Goal: Entertainment & Leisure: Consume media (video, audio)

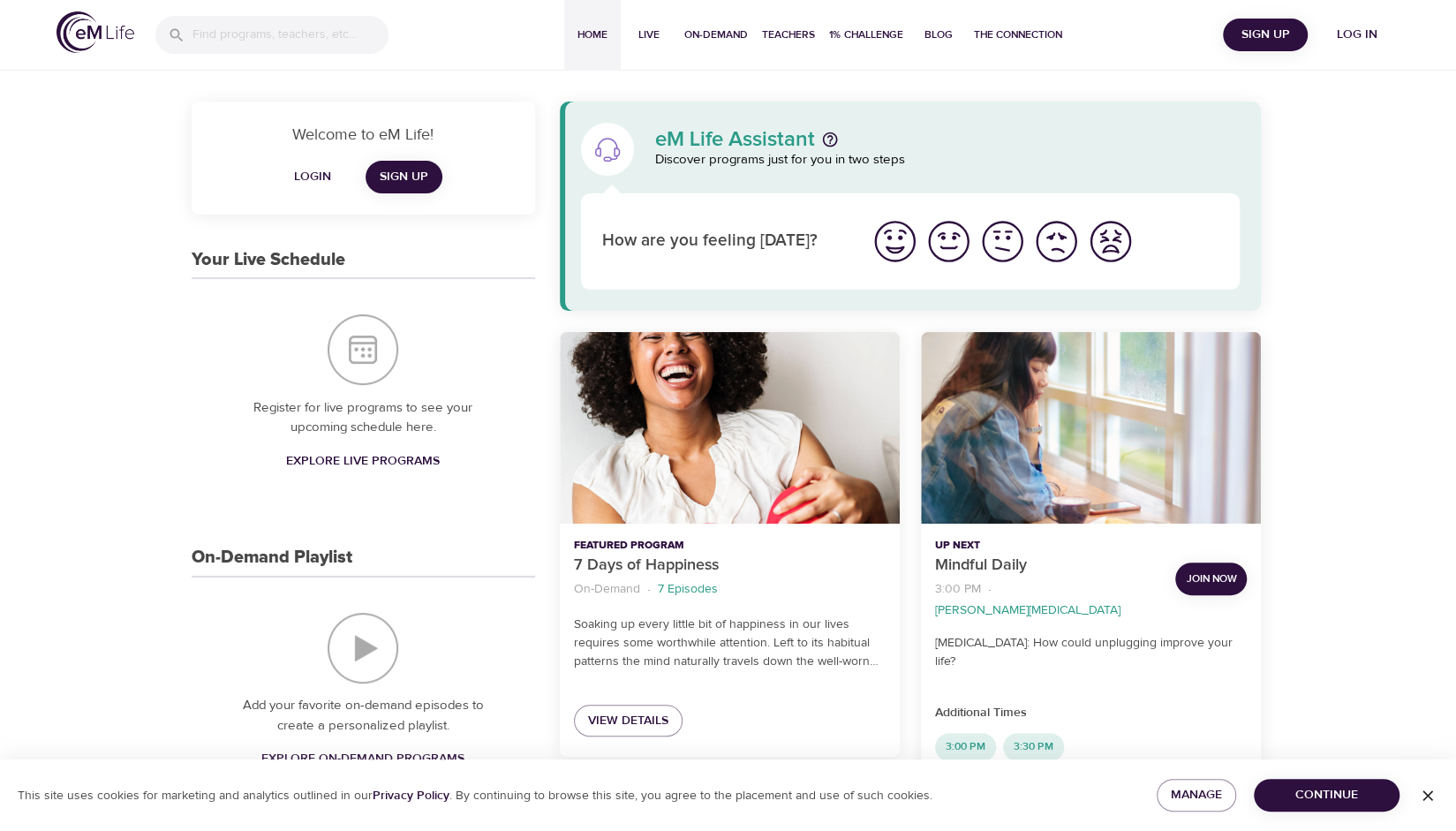
click at [1358, 26] on span "Log in" at bounding box center [1357, 35] width 71 height 22
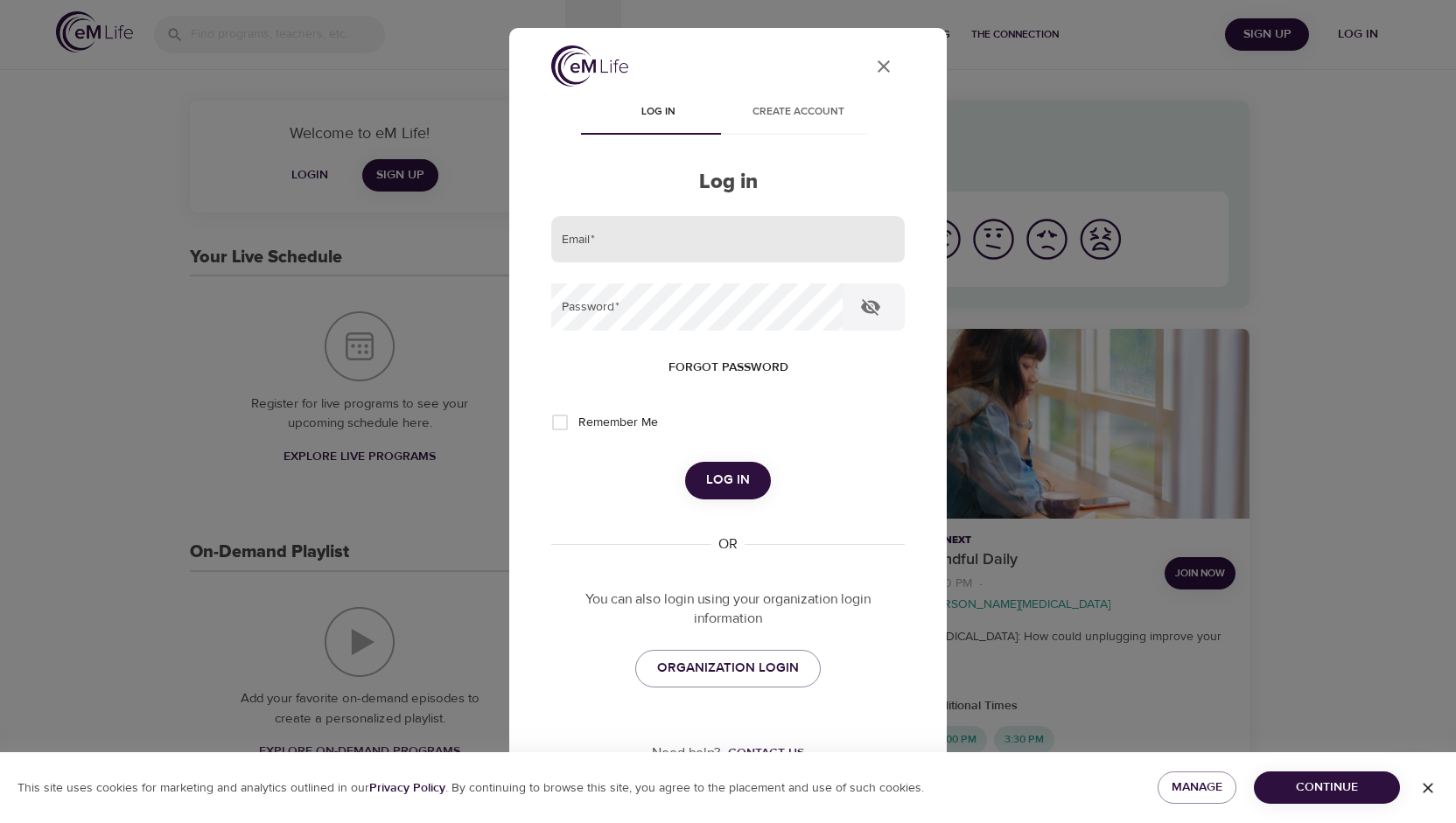
click at [686, 248] on input "email" at bounding box center [728, 239] width 353 height 47
type input "[EMAIL_ADDRESS][DOMAIN_NAME]"
click at [685, 462] on button "Log in" at bounding box center [727, 480] width 85 height 36
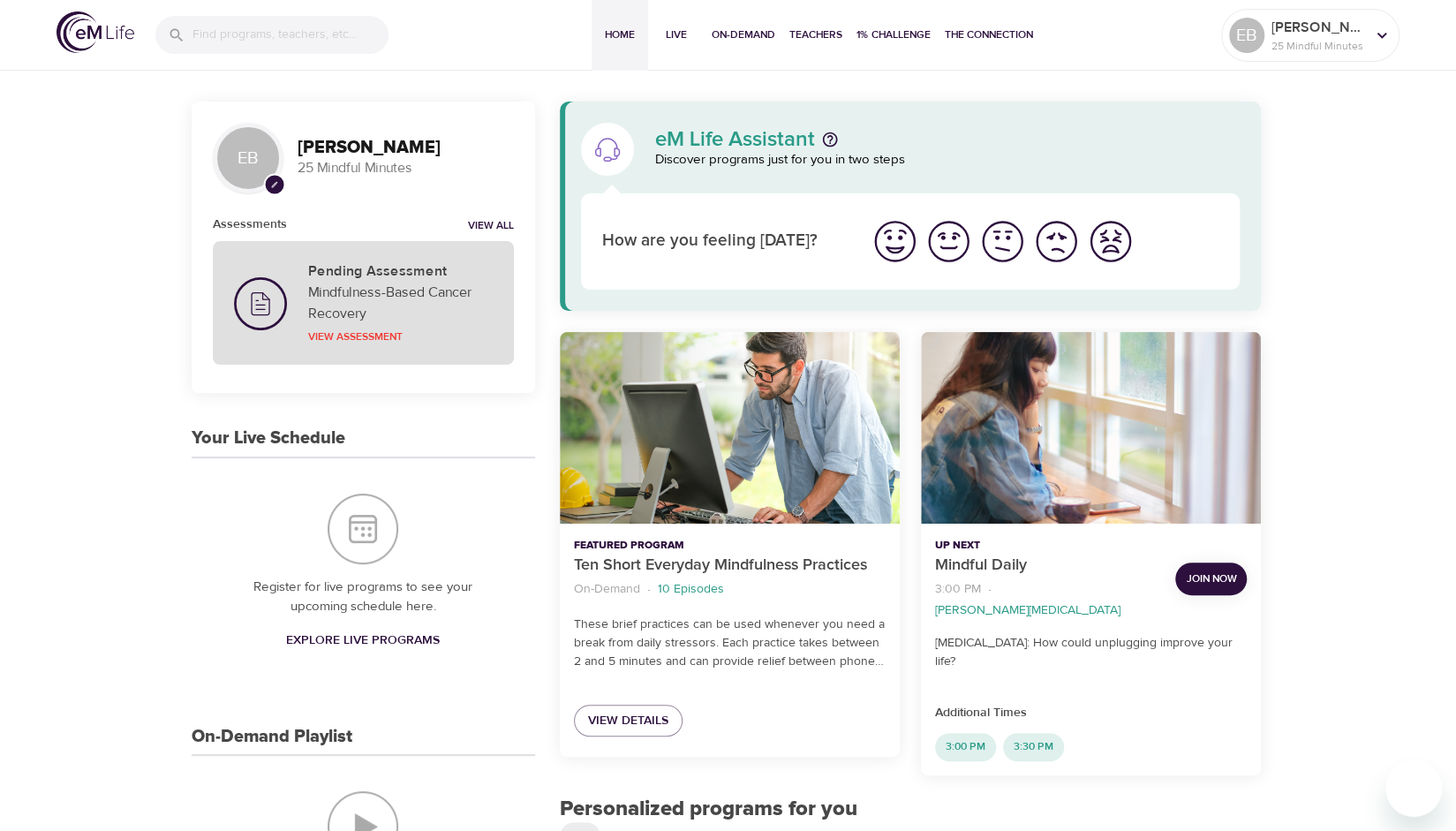
click at [379, 298] on p "Mindfulness-Based Cancer Recovery" at bounding box center [400, 304] width 184 height 43
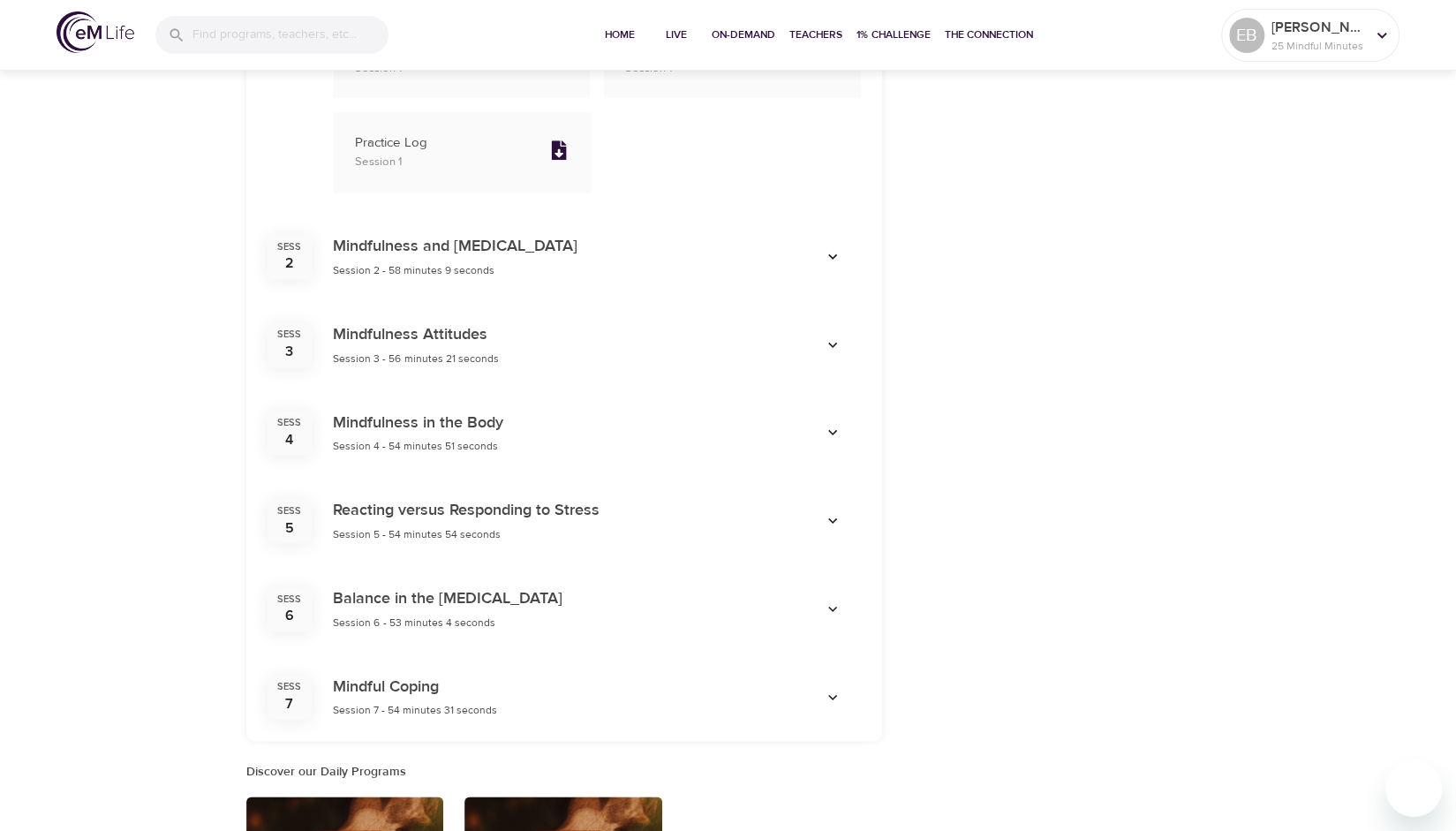
scroll to position [940, 0]
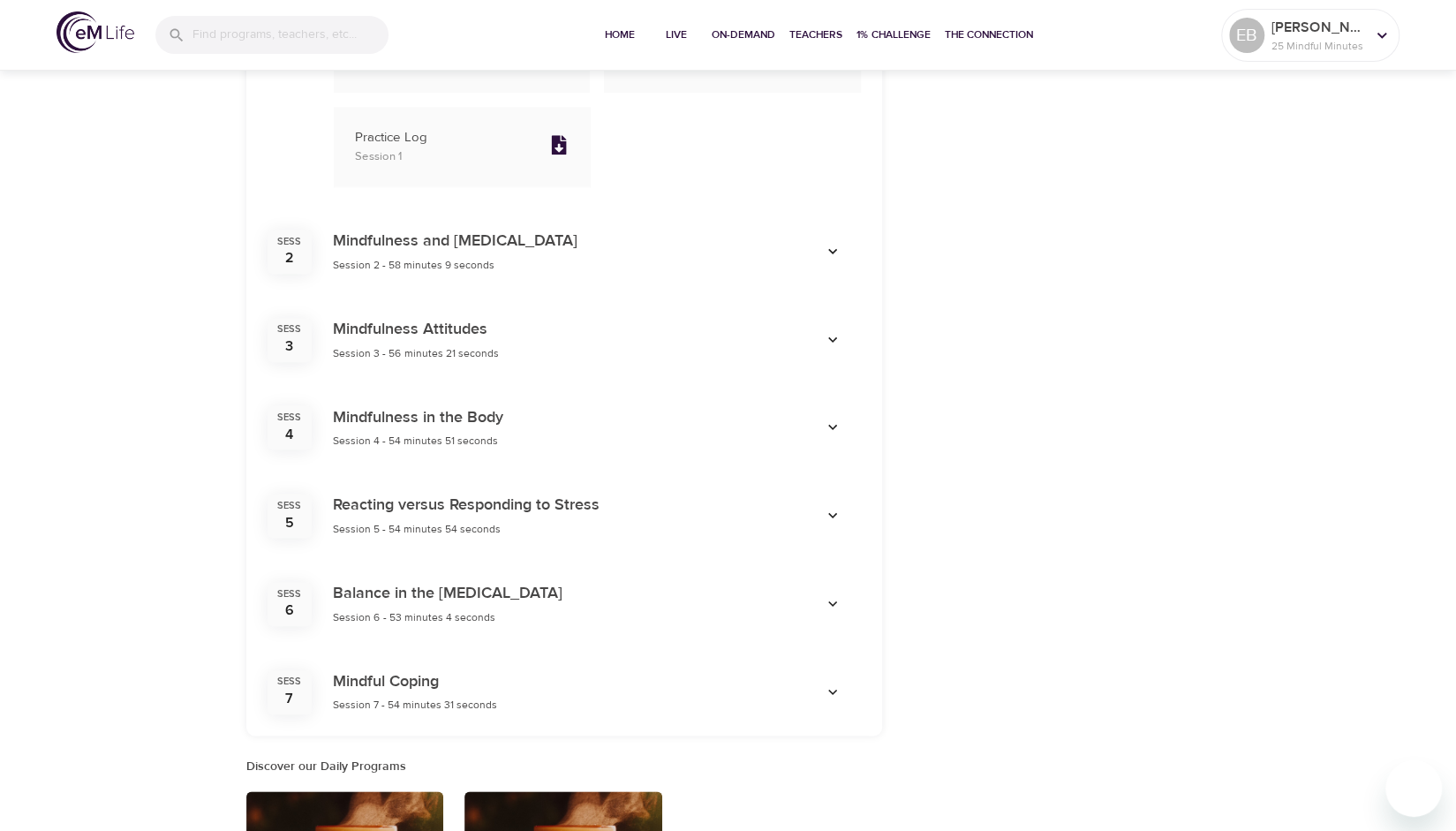
click at [831, 689] on icon "button" at bounding box center [833, 692] width 17 height 17
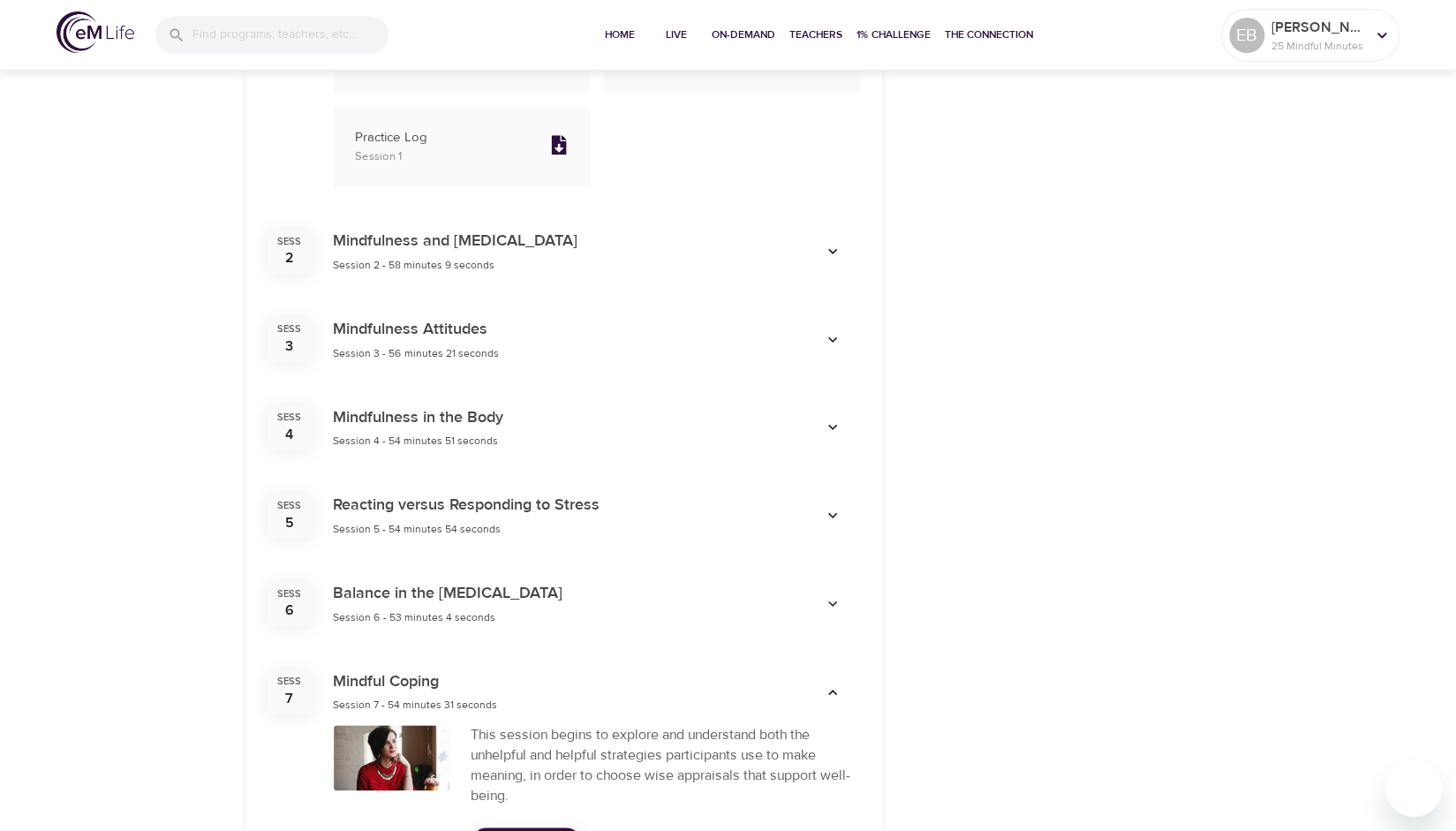
scroll to position [1109, 0]
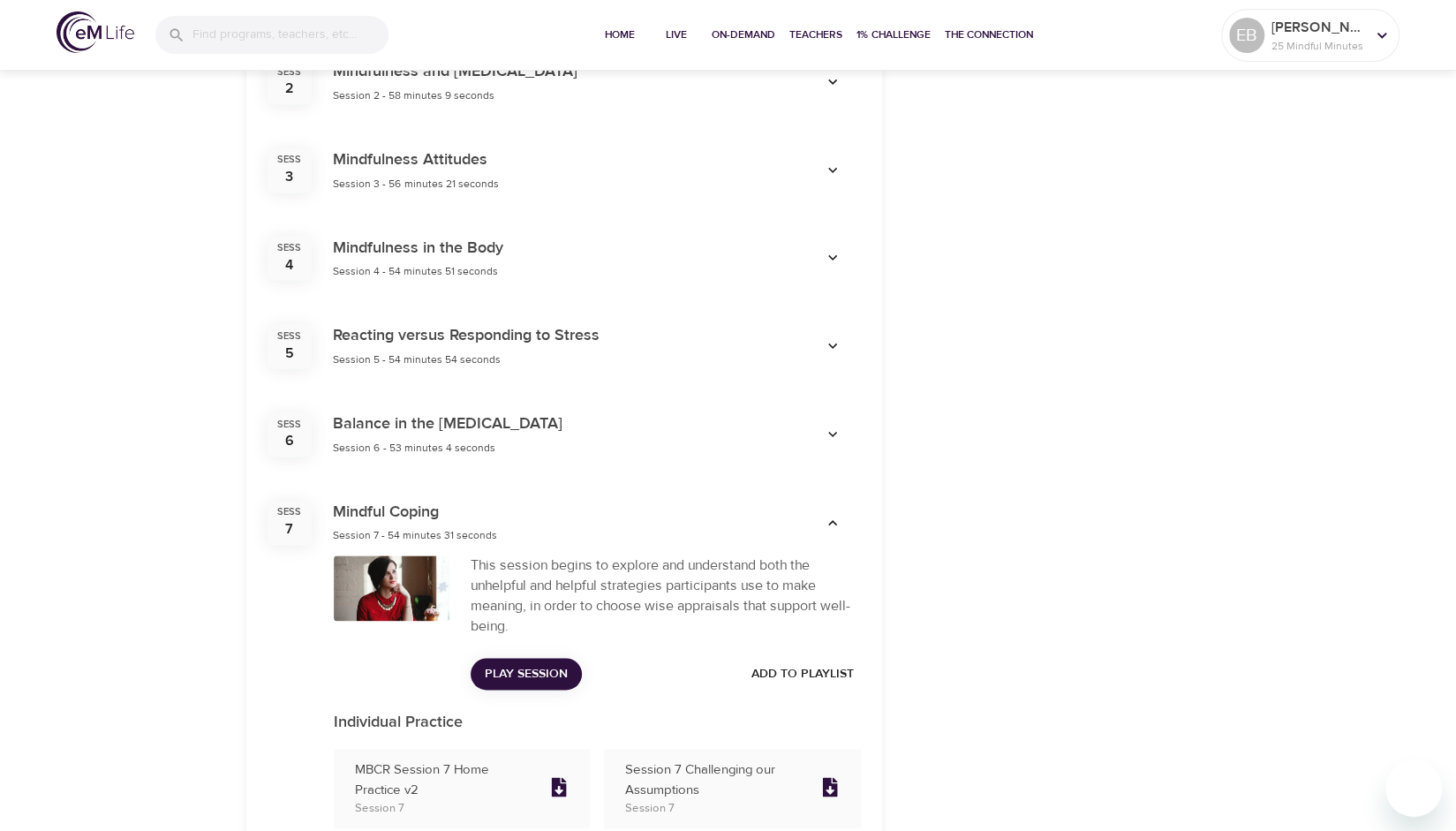
click at [557, 673] on span "Play Session" at bounding box center [526, 674] width 83 height 22
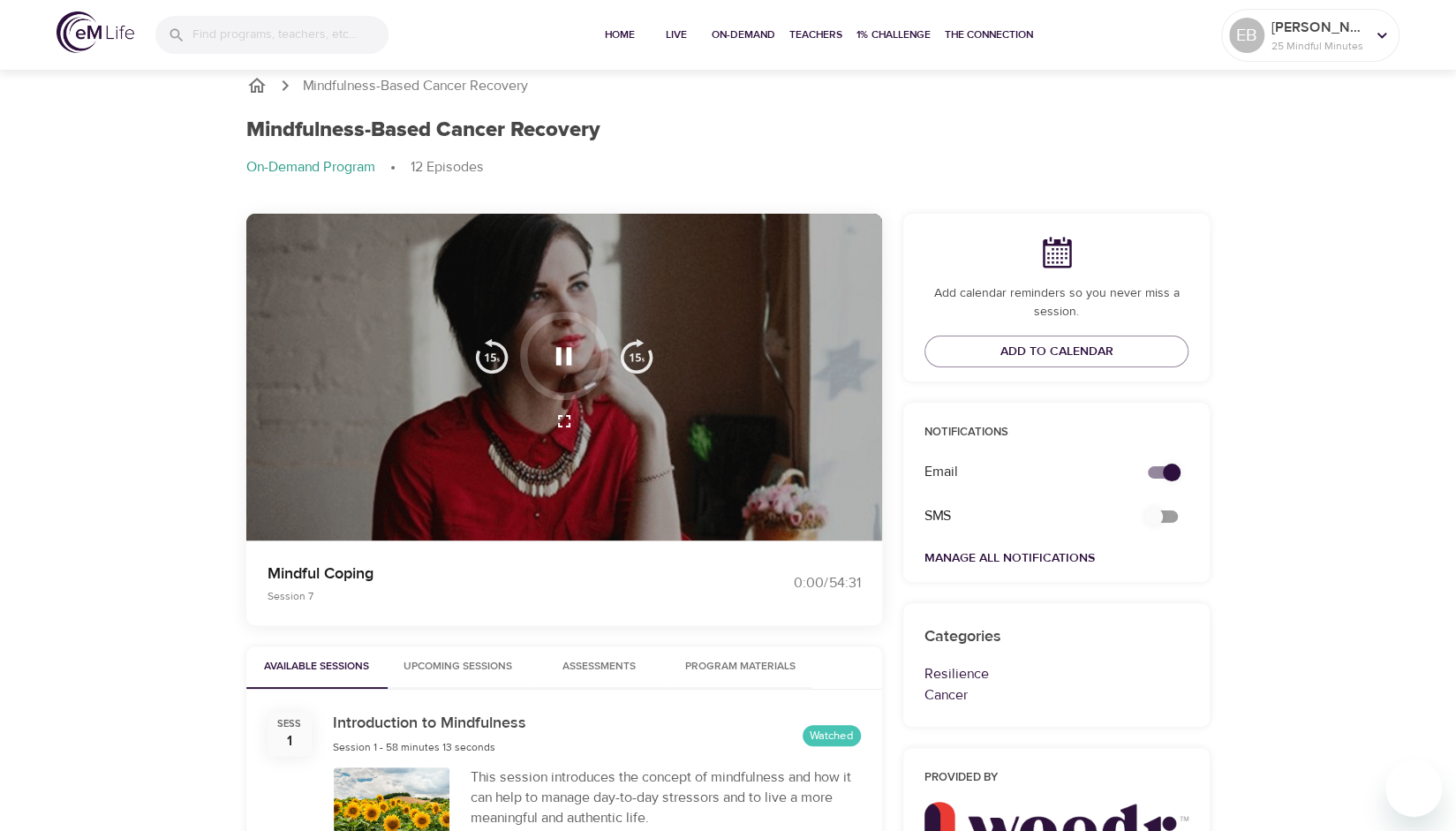
scroll to position [0, 0]
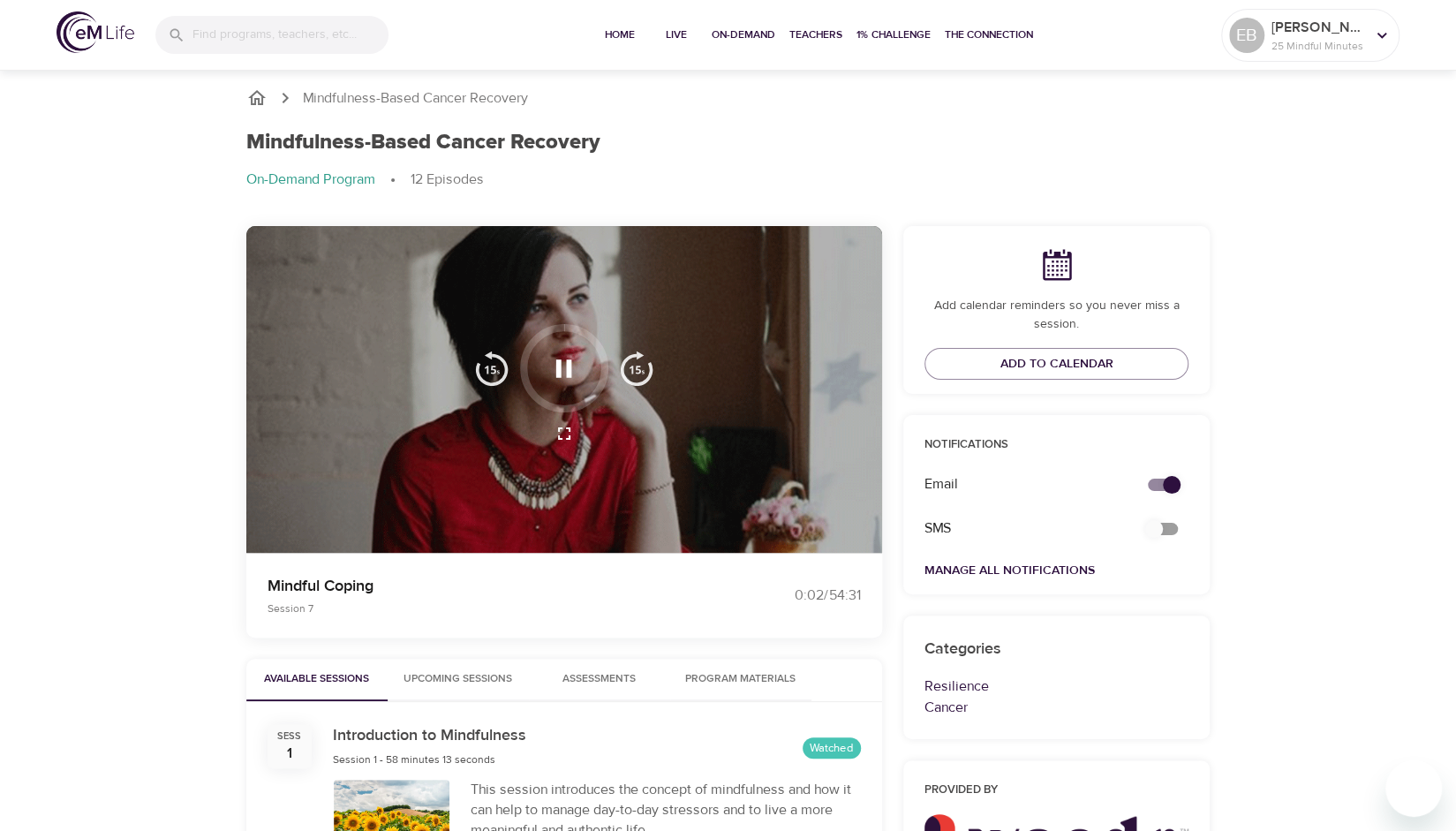
click at [567, 366] on icon "button" at bounding box center [564, 368] width 16 height 17
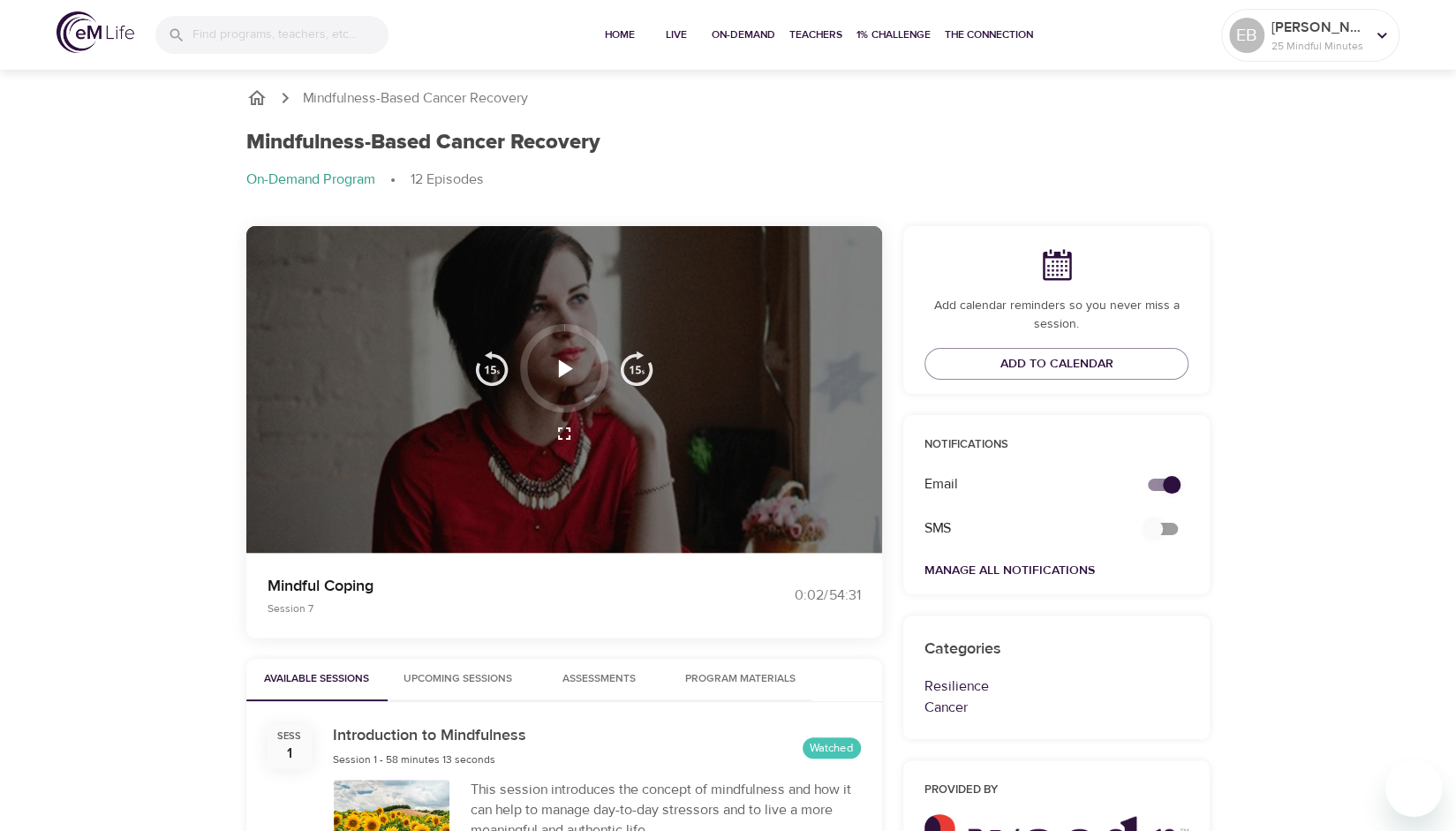
click at [553, 363] on icon "button" at bounding box center [564, 368] width 31 height 31
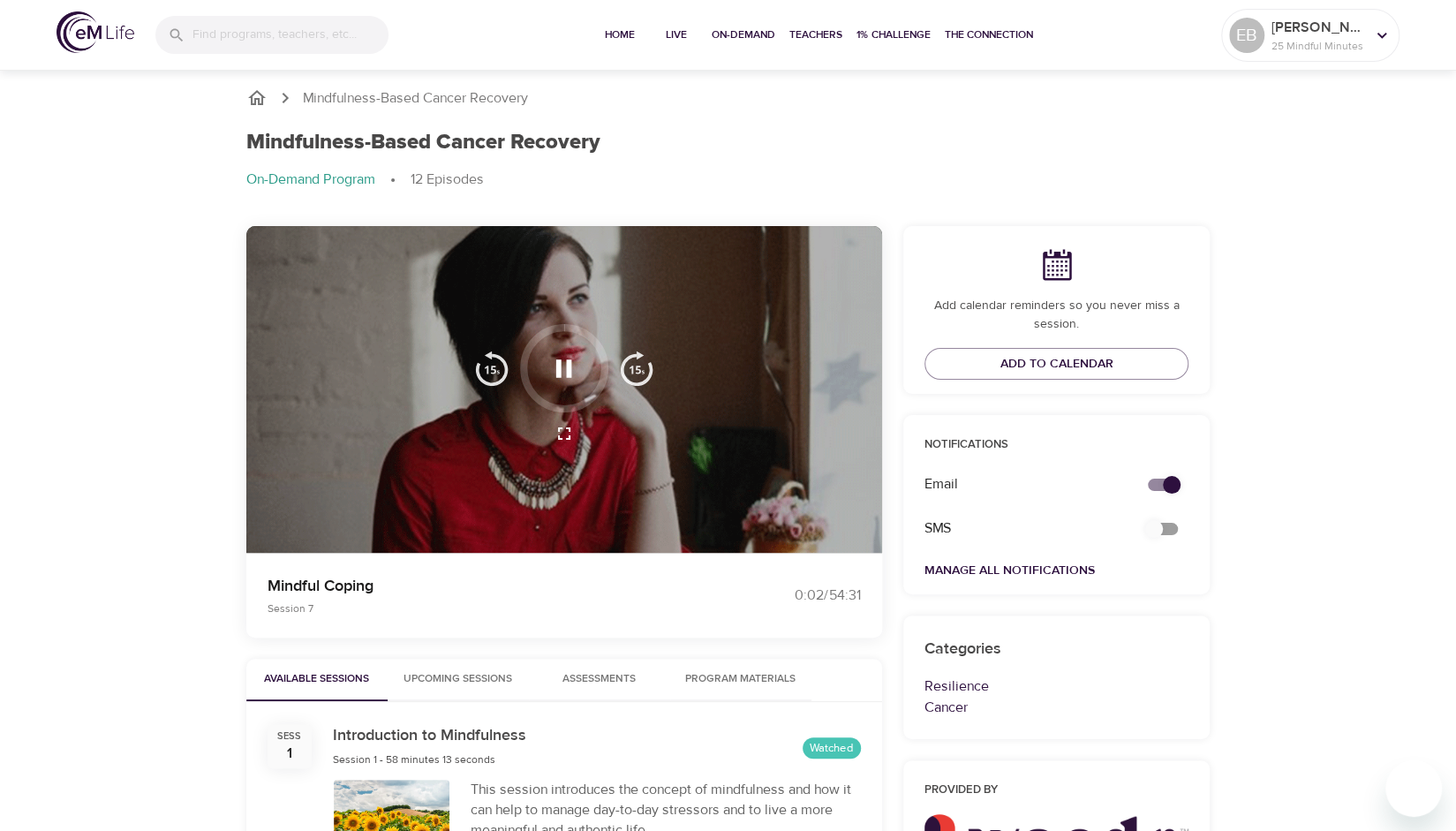
click at [560, 431] on icon "button" at bounding box center [564, 433] width 21 height 21
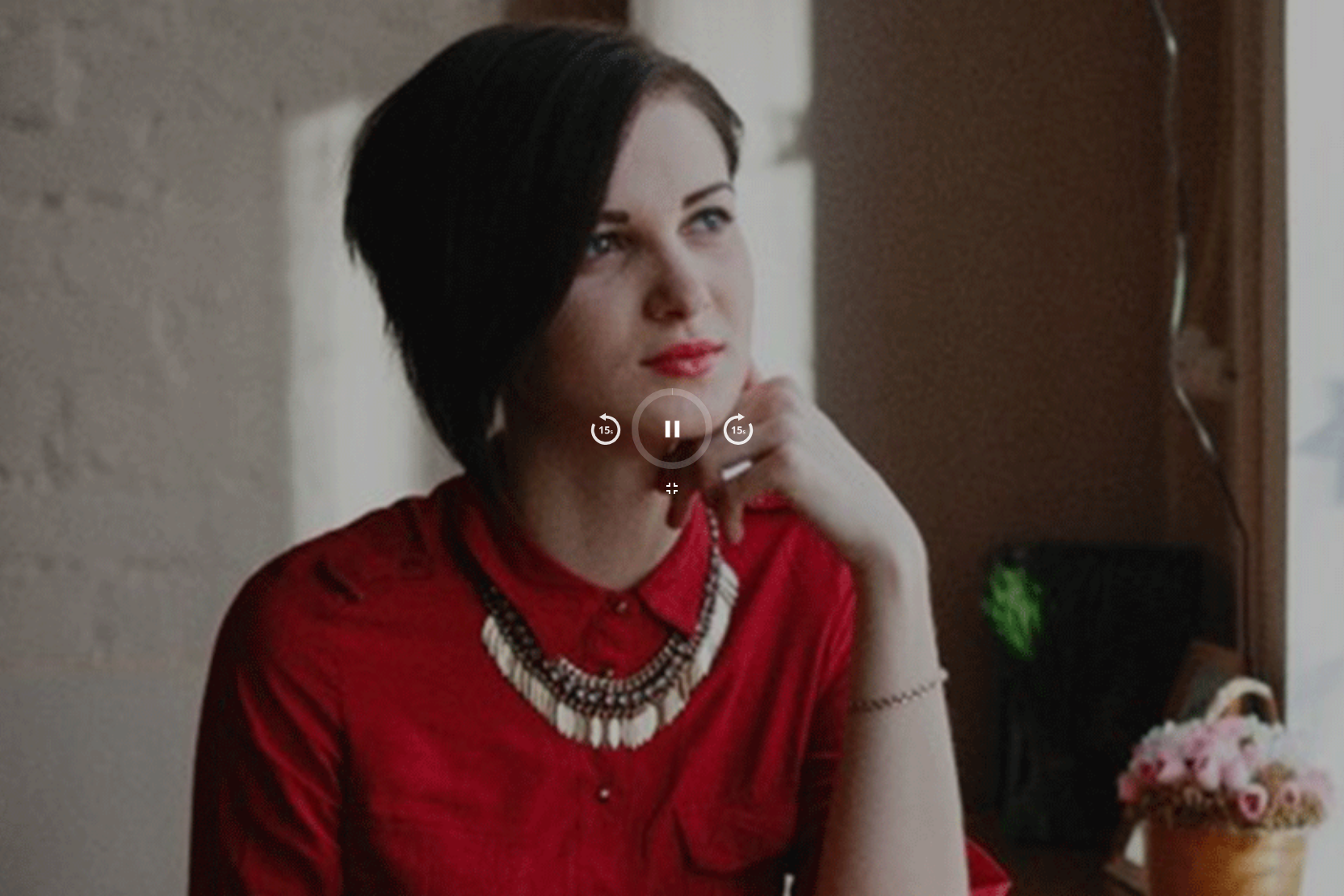
click at [745, 424] on img "button" at bounding box center [738, 429] width 32 height 32
click at [751, 432] on img "button" at bounding box center [738, 429] width 32 height 32
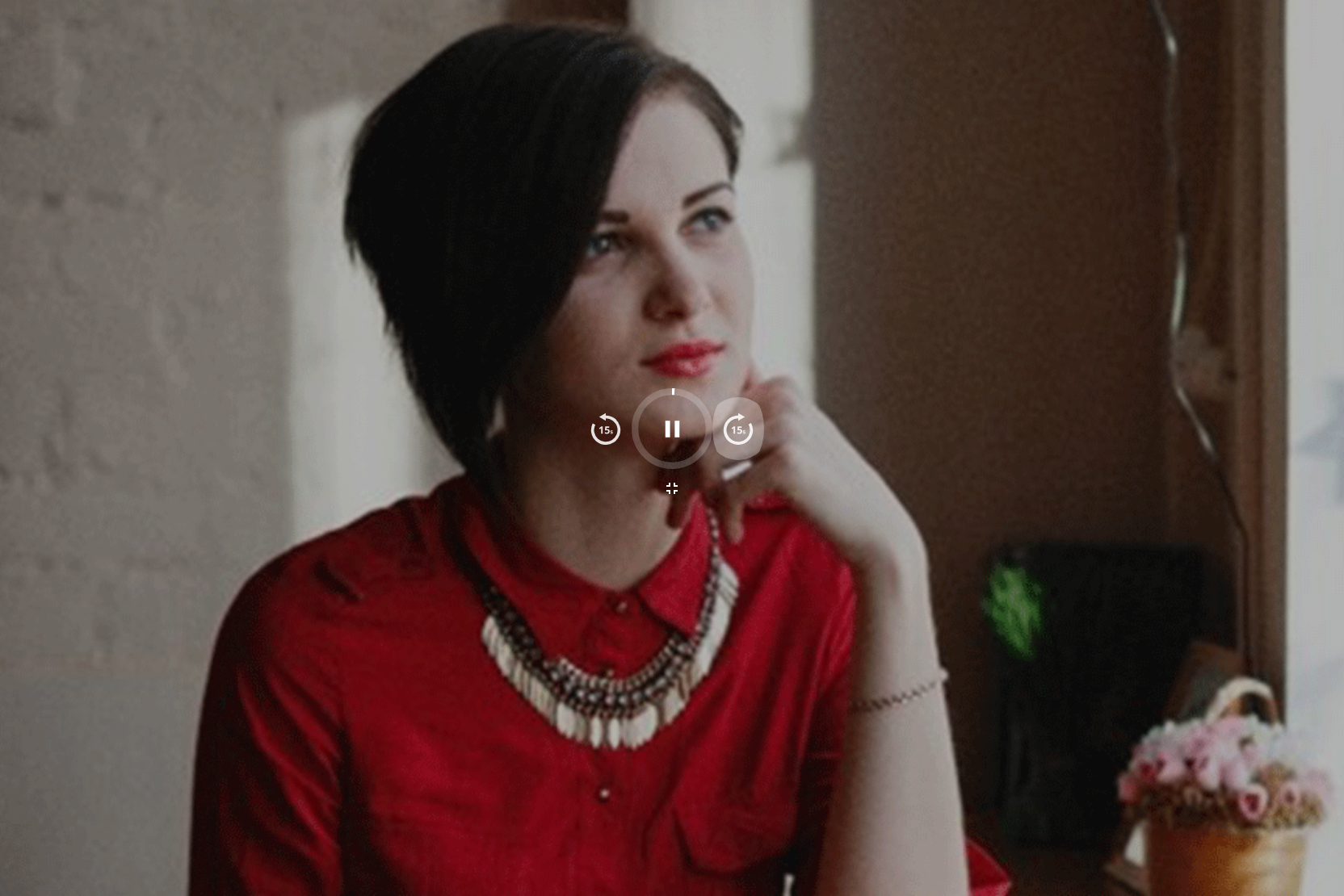
click at [751, 432] on img "button" at bounding box center [738, 429] width 32 height 32
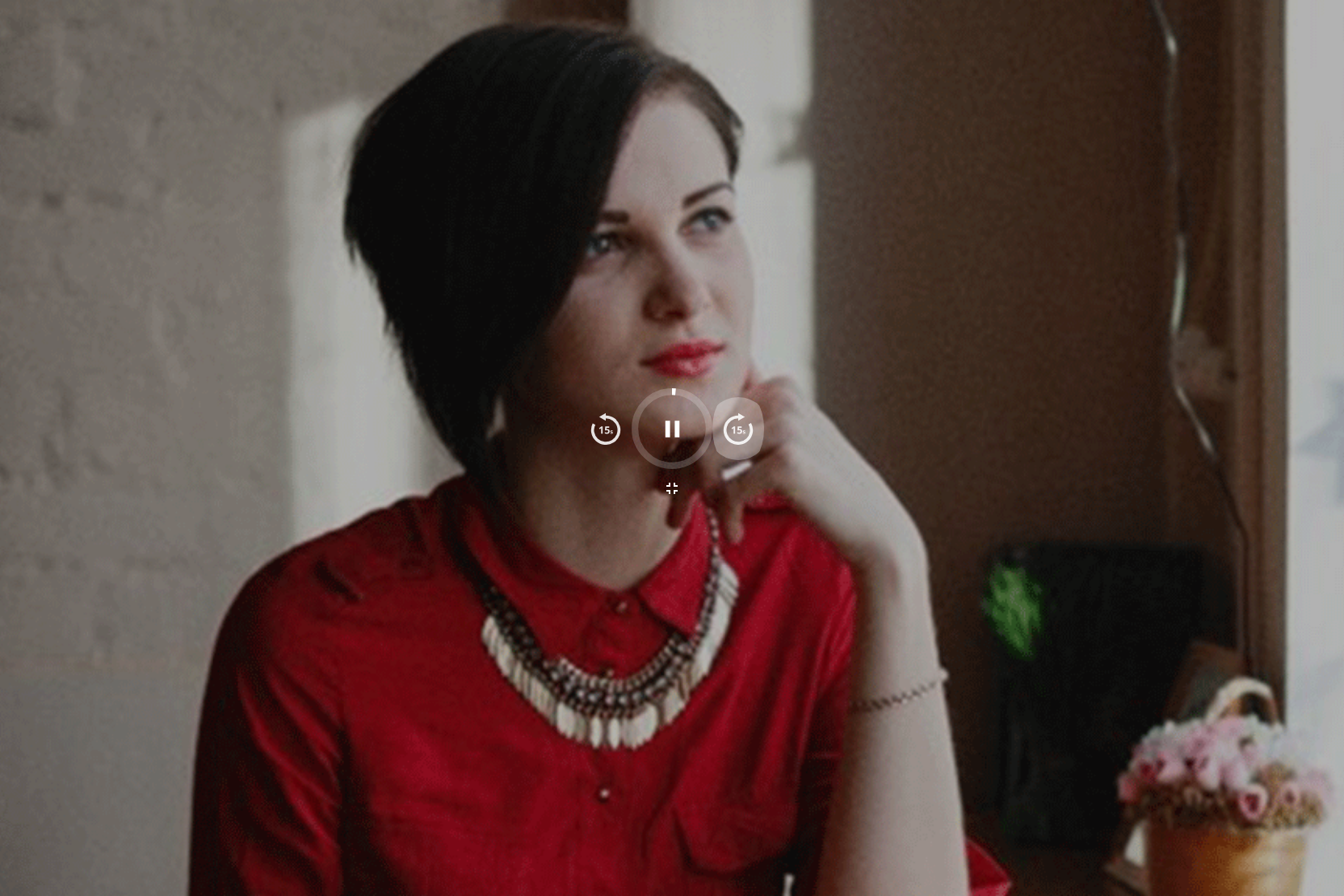
click at [751, 432] on img "button" at bounding box center [738, 429] width 32 height 32
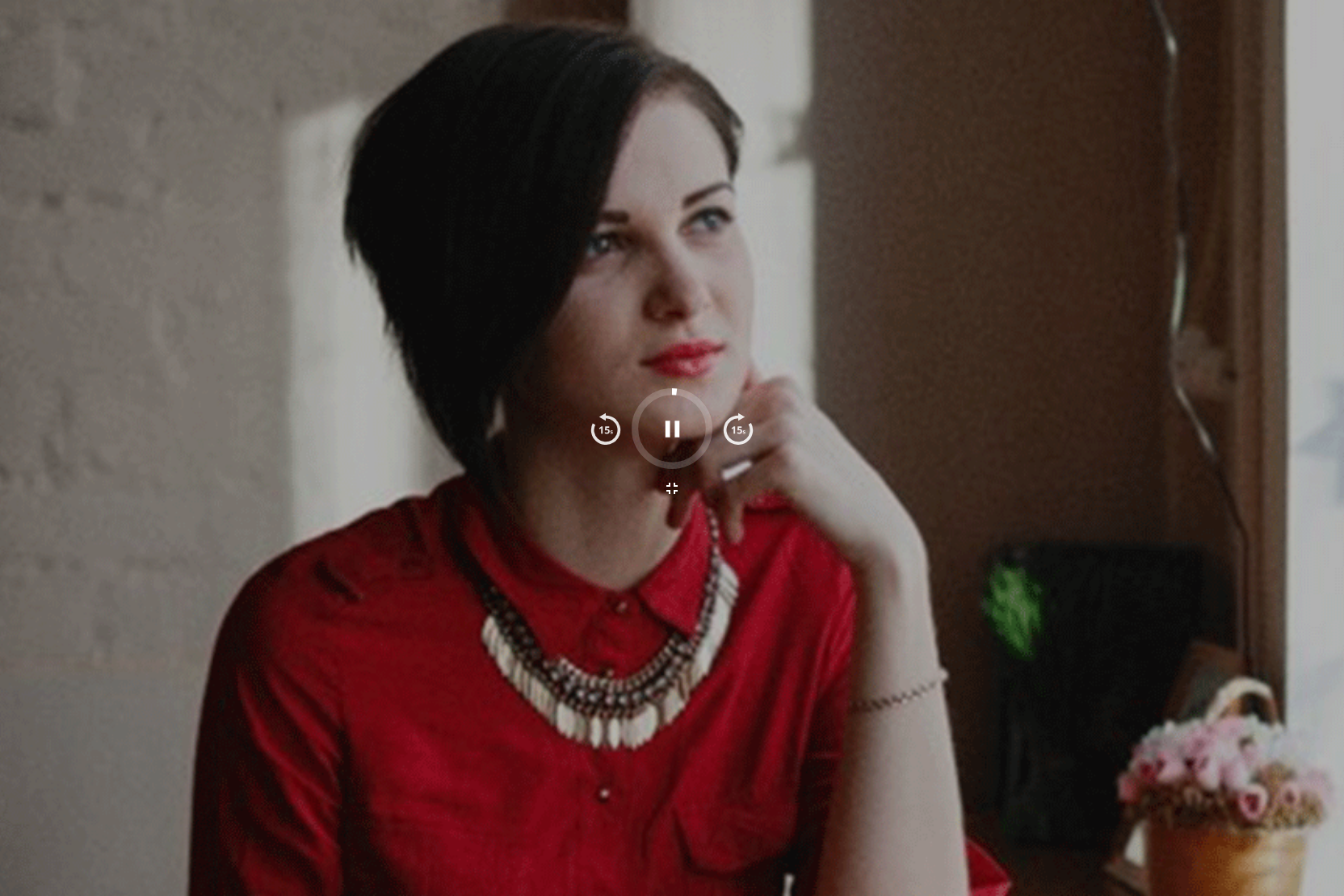
click at [751, 432] on img "button" at bounding box center [738, 429] width 32 height 32
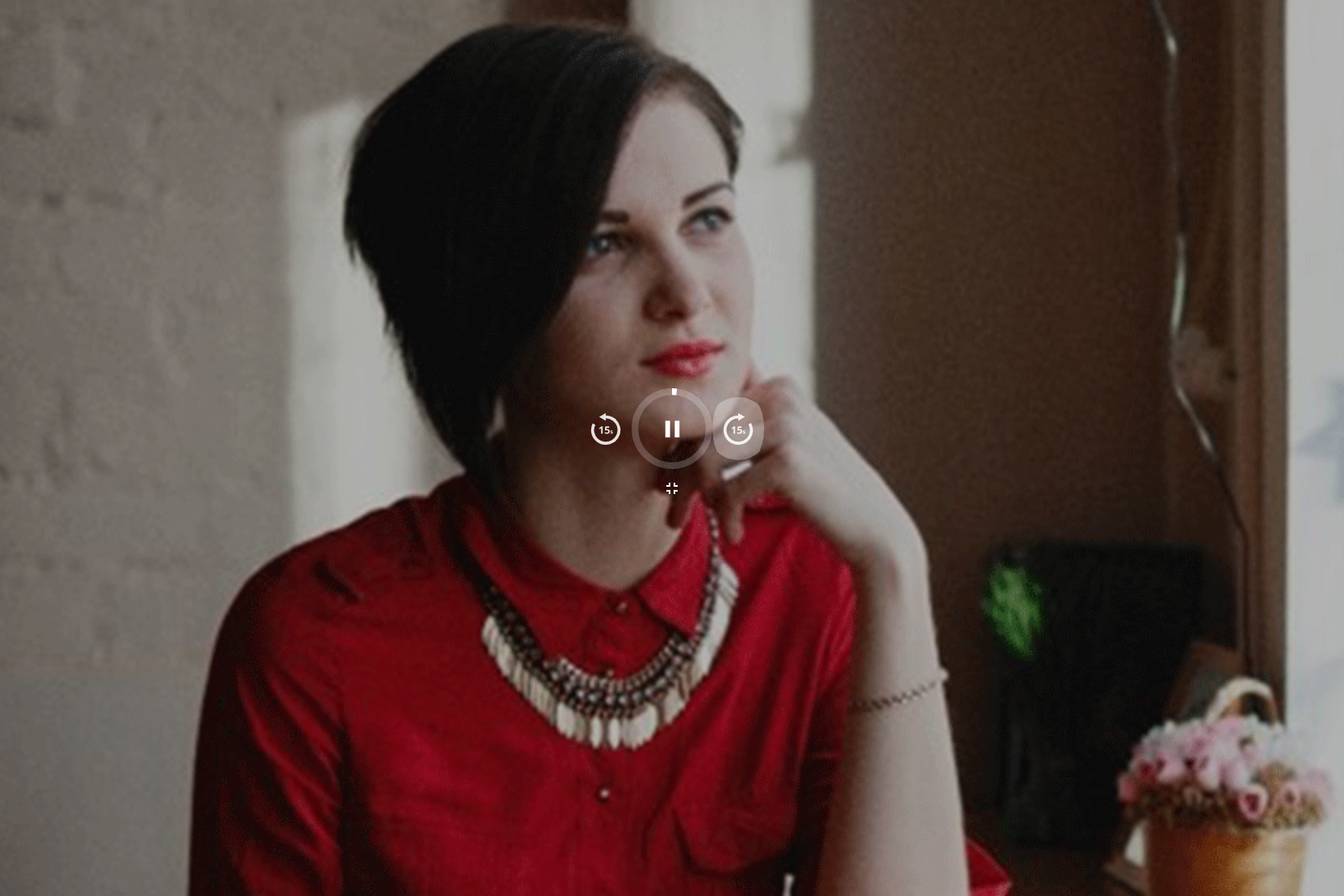
click at [751, 432] on img "button" at bounding box center [738, 429] width 32 height 32
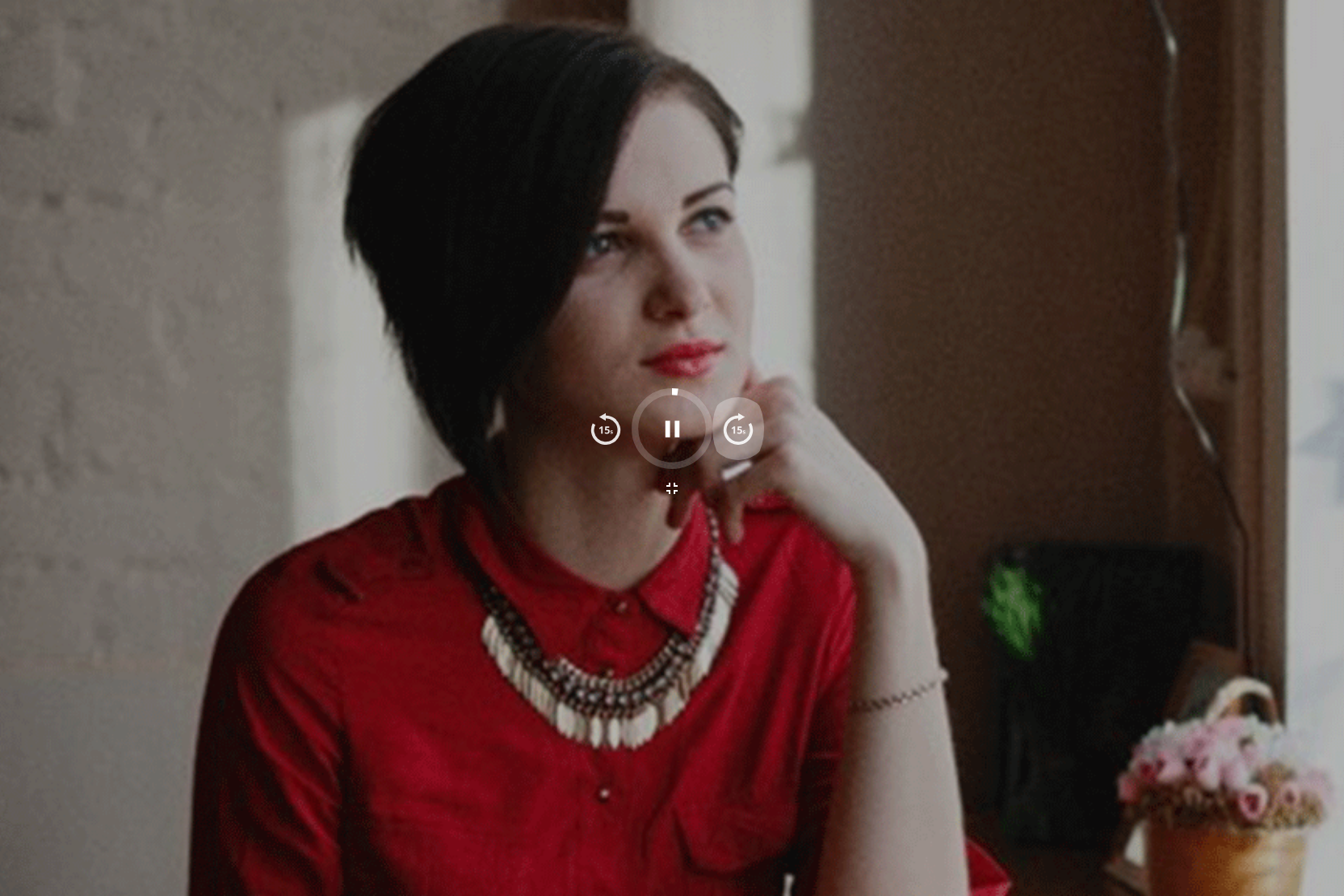
click at [751, 432] on img "button" at bounding box center [738, 429] width 32 height 32
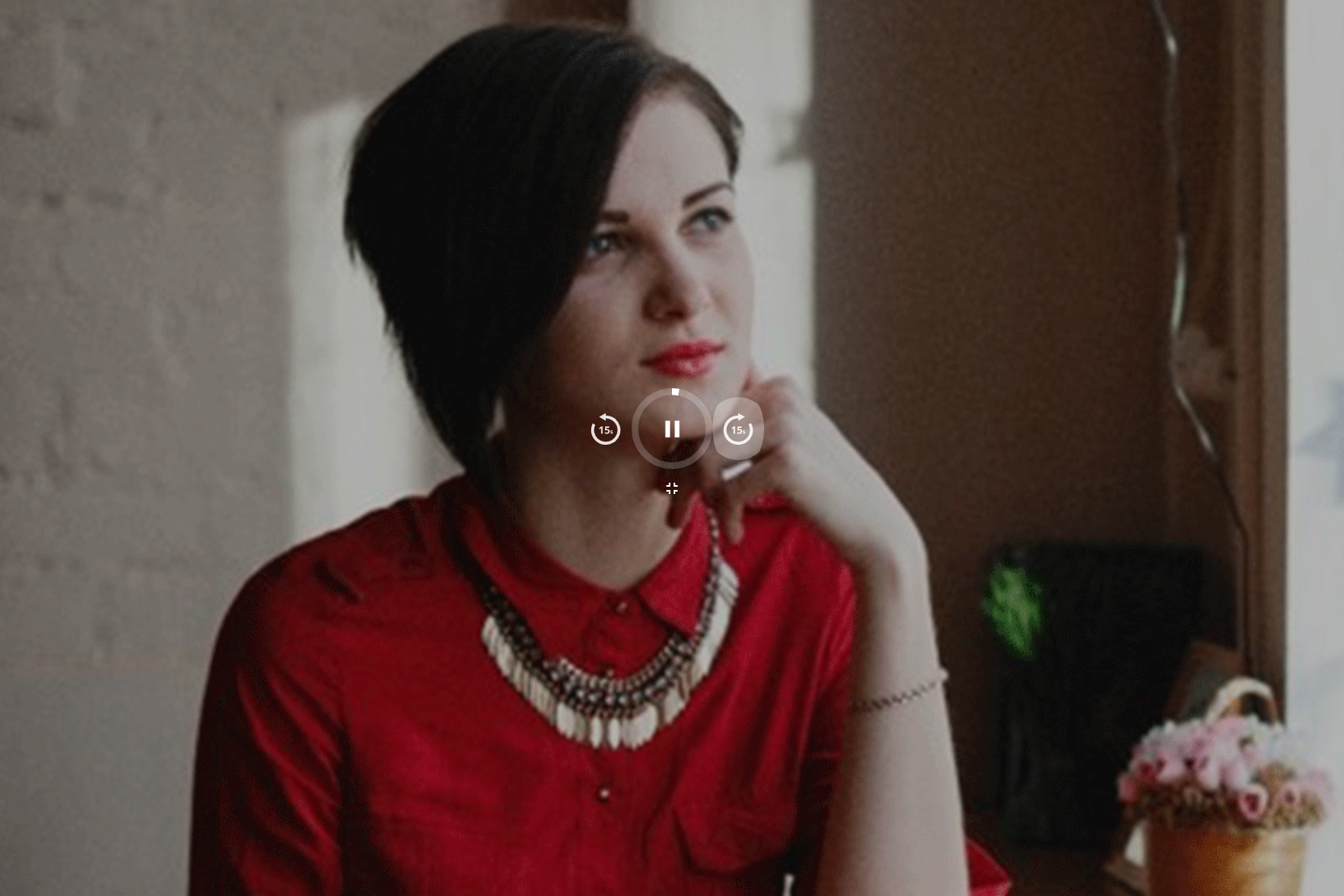
click at [751, 432] on img "button" at bounding box center [738, 429] width 32 height 32
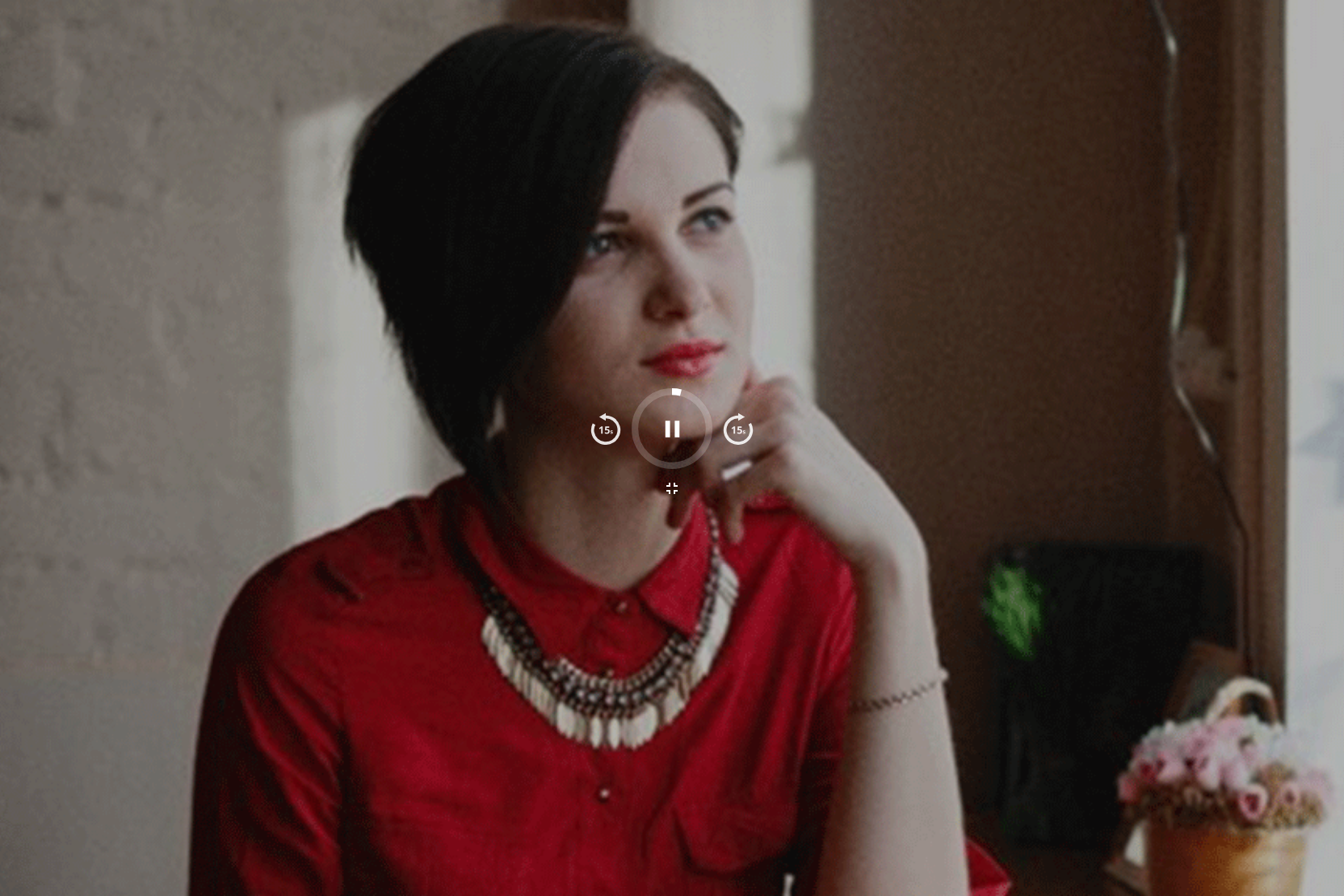
click at [751, 432] on img "button" at bounding box center [738, 429] width 32 height 32
click at [769, 759] on div at bounding box center [672, 448] width 1344 height 896
click at [1332, 759] on div at bounding box center [672, 448] width 1344 height 896
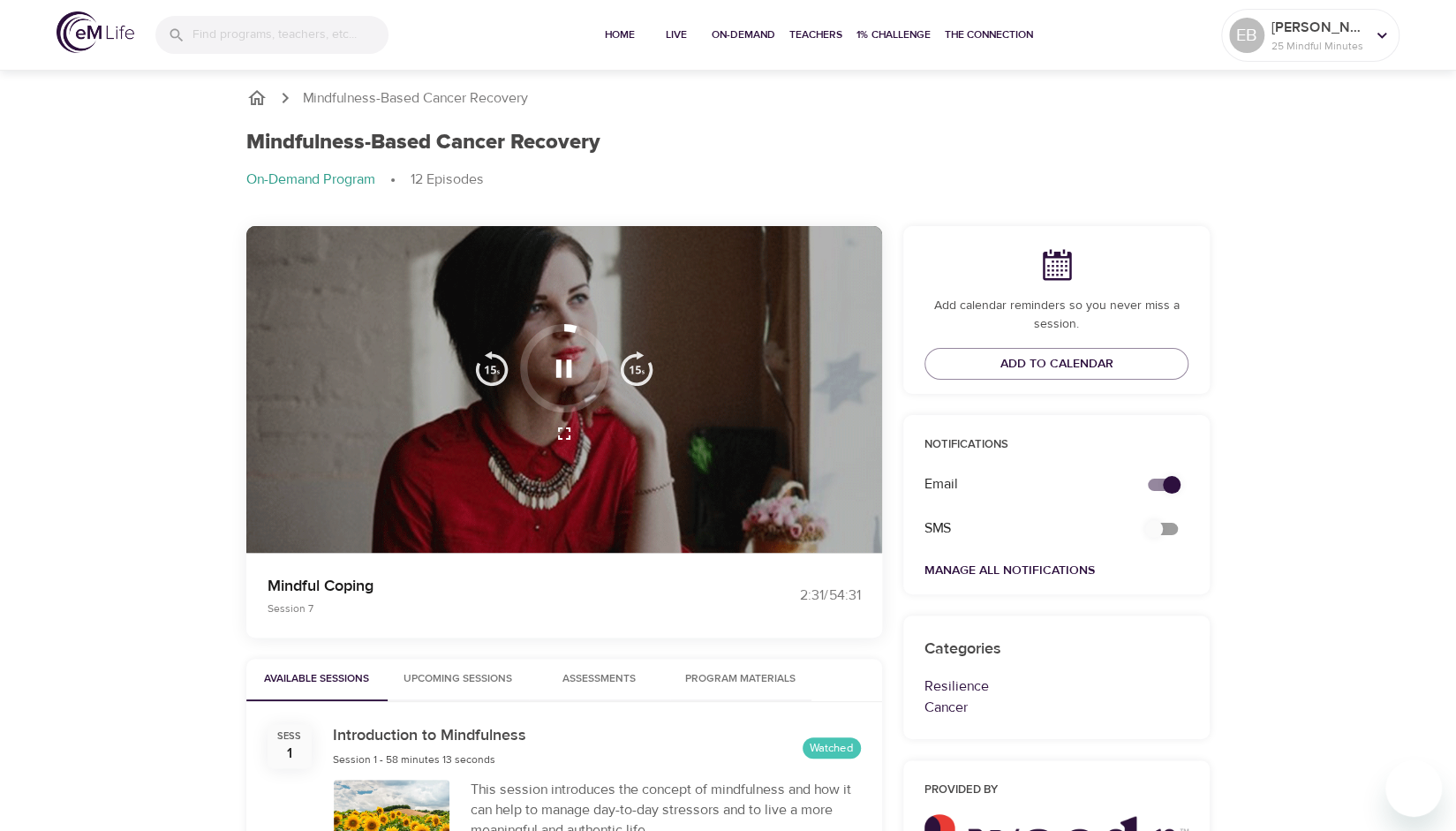
click at [647, 362] on img "button" at bounding box center [637, 368] width 35 height 35
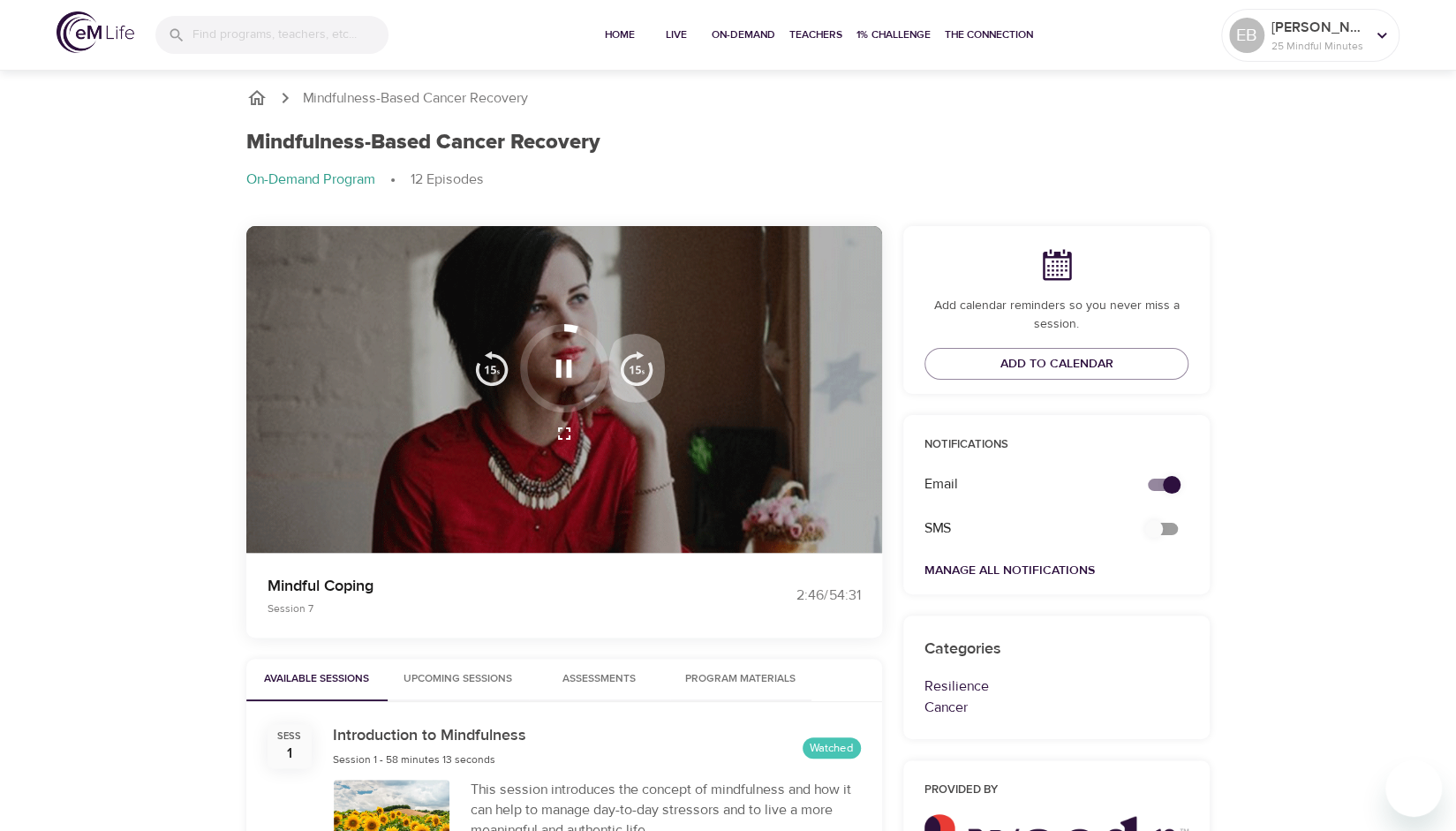
click at [647, 362] on img "button" at bounding box center [637, 368] width 35 height 35
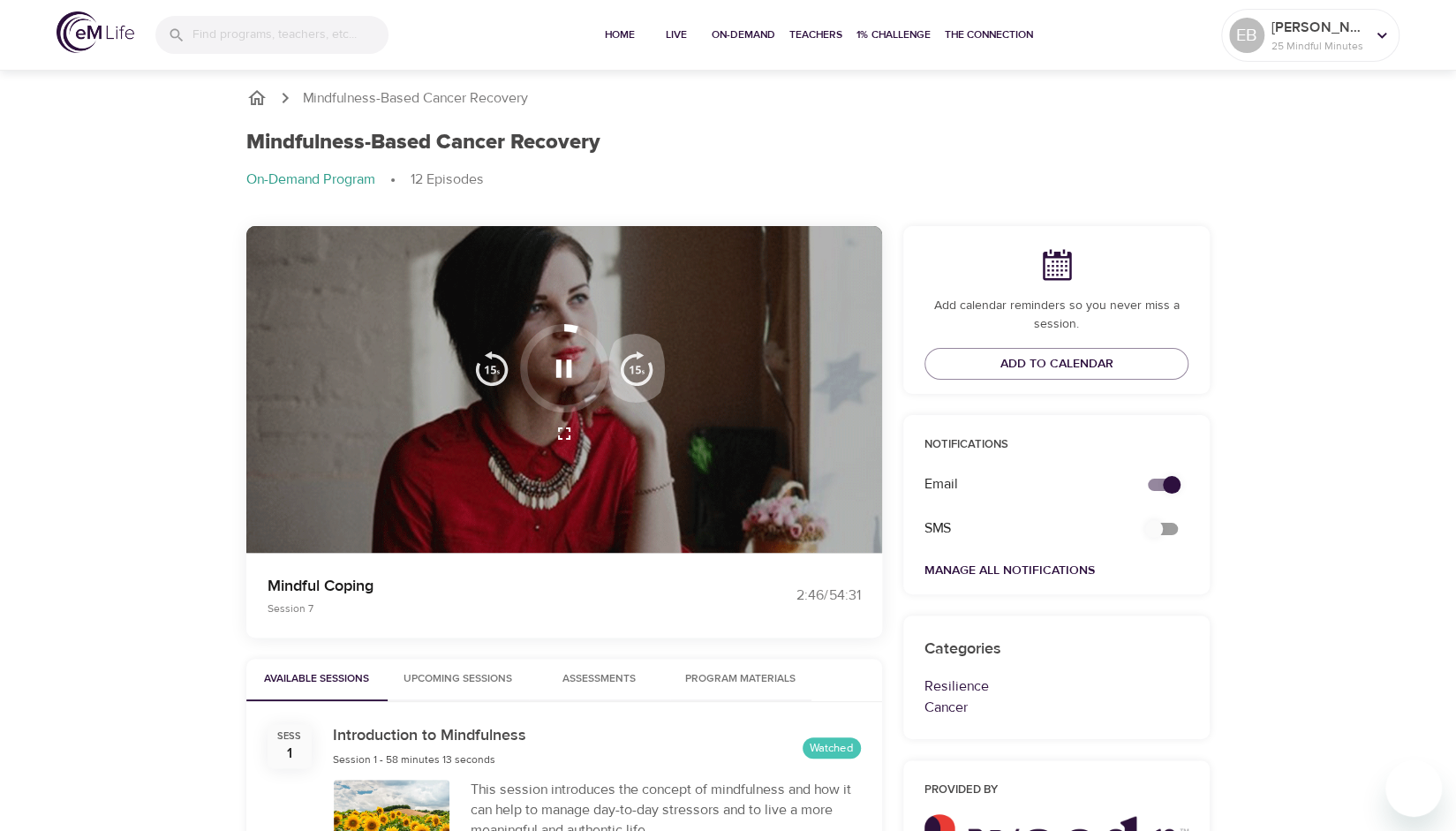
click at [647, 362] on img "button" at bounding box center [637, 368] width 35 height 35
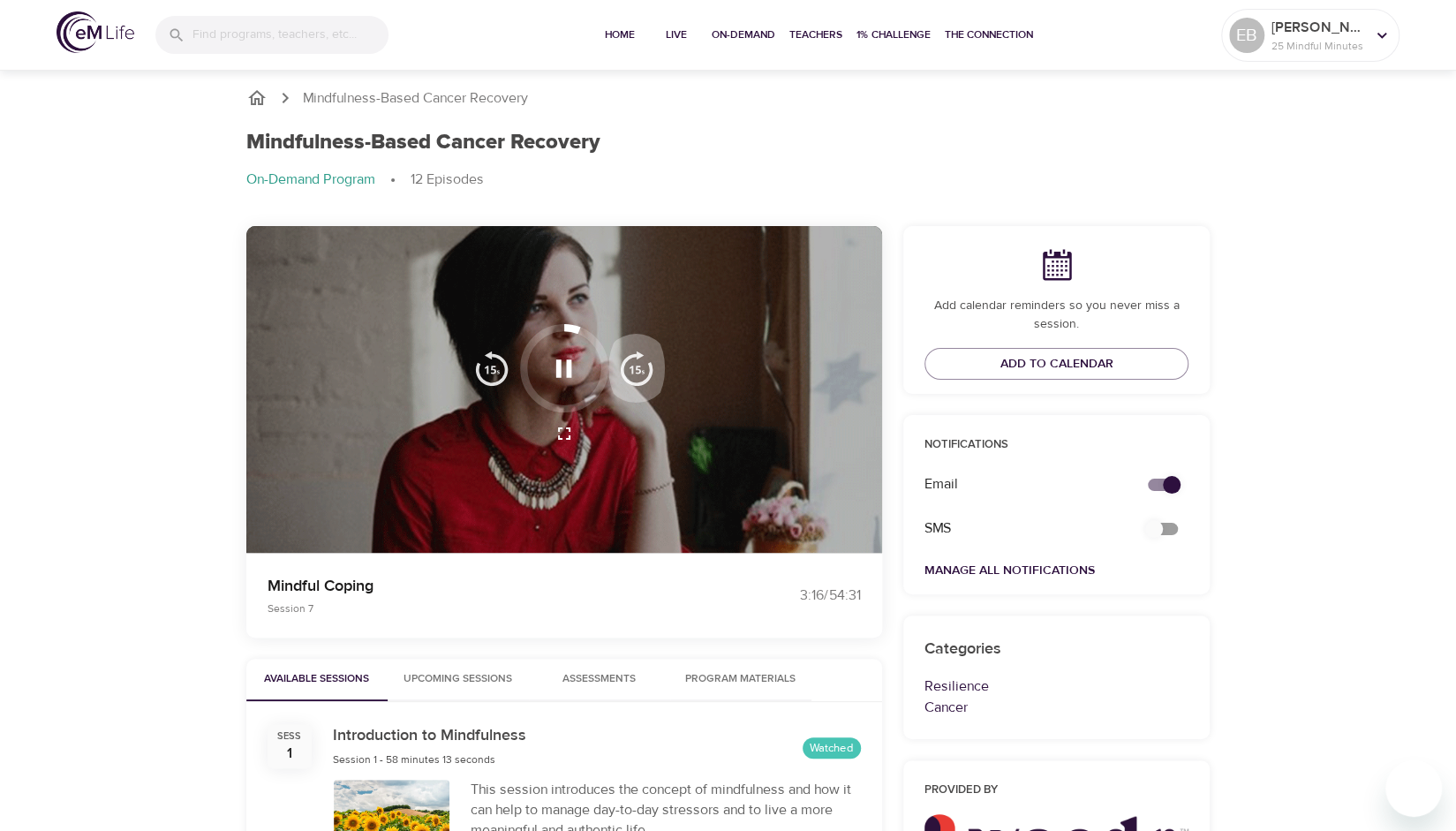
click at [647, 362] on img "button" at bounding box center [637, 368] width 35 height 35
click at [805, 591] on div "4:01 / 54:31" at bounding box center [795, 595] width 133 height 20
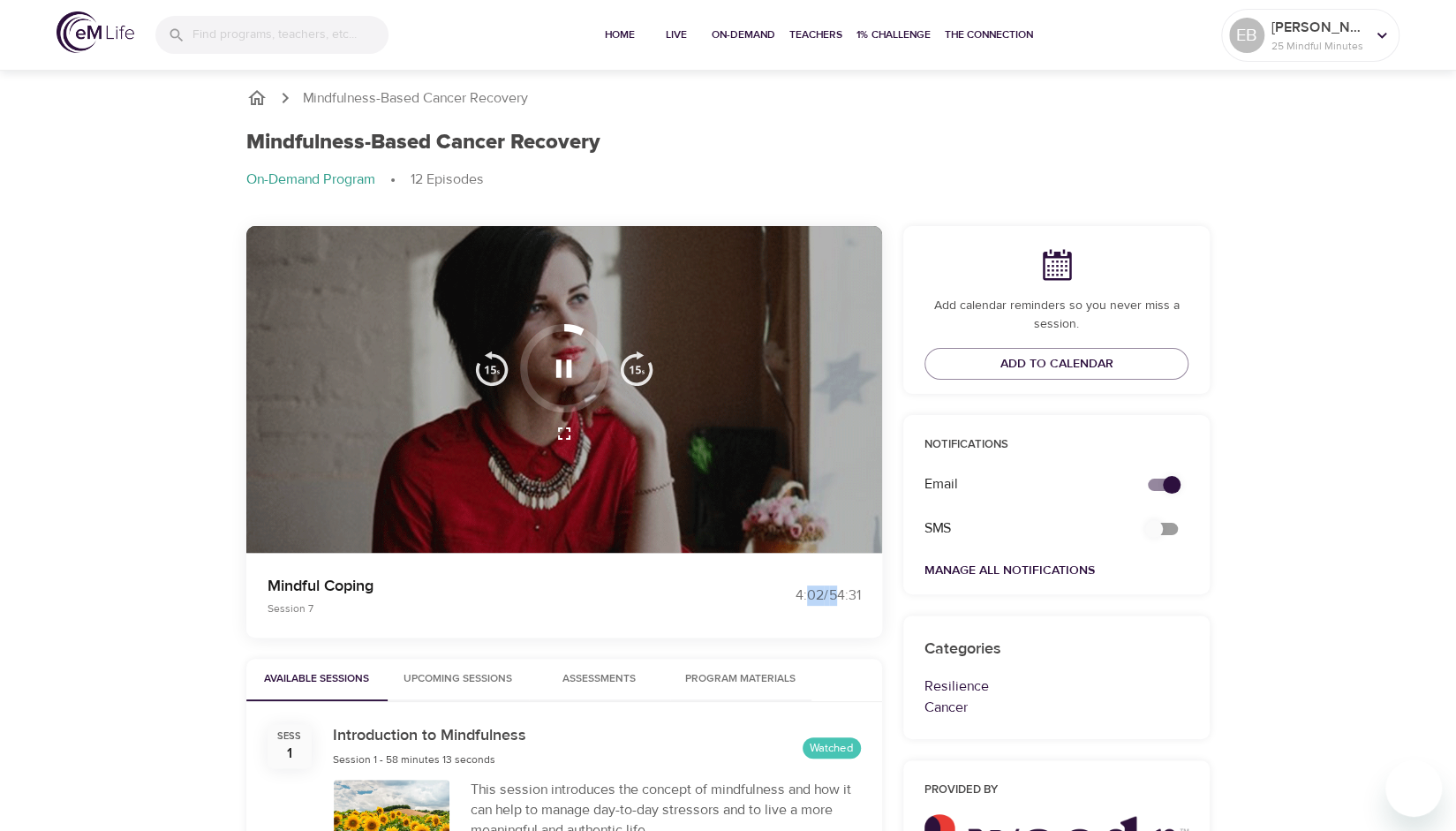
drag, startPoint x: 834, startPoint y: 598, endPoint x: 802, endPoint y: 597, distance: 32.0
click at [802, 597] on div "4:02 / 54:31" at bounding box center [795, 595] width 133 height 20
click at [810, 601] on div "4:02 / 54:31" at bounding box center [795, 595] width 133 height 20
click at [806, 598] on div "4:04 / 54:31" at bounding box center [795, 595] width 133 height 20
drag, startPoint x: 820, startPoint y: 527, endPoint x: 640, endPoint y: 369, distance: 239.5
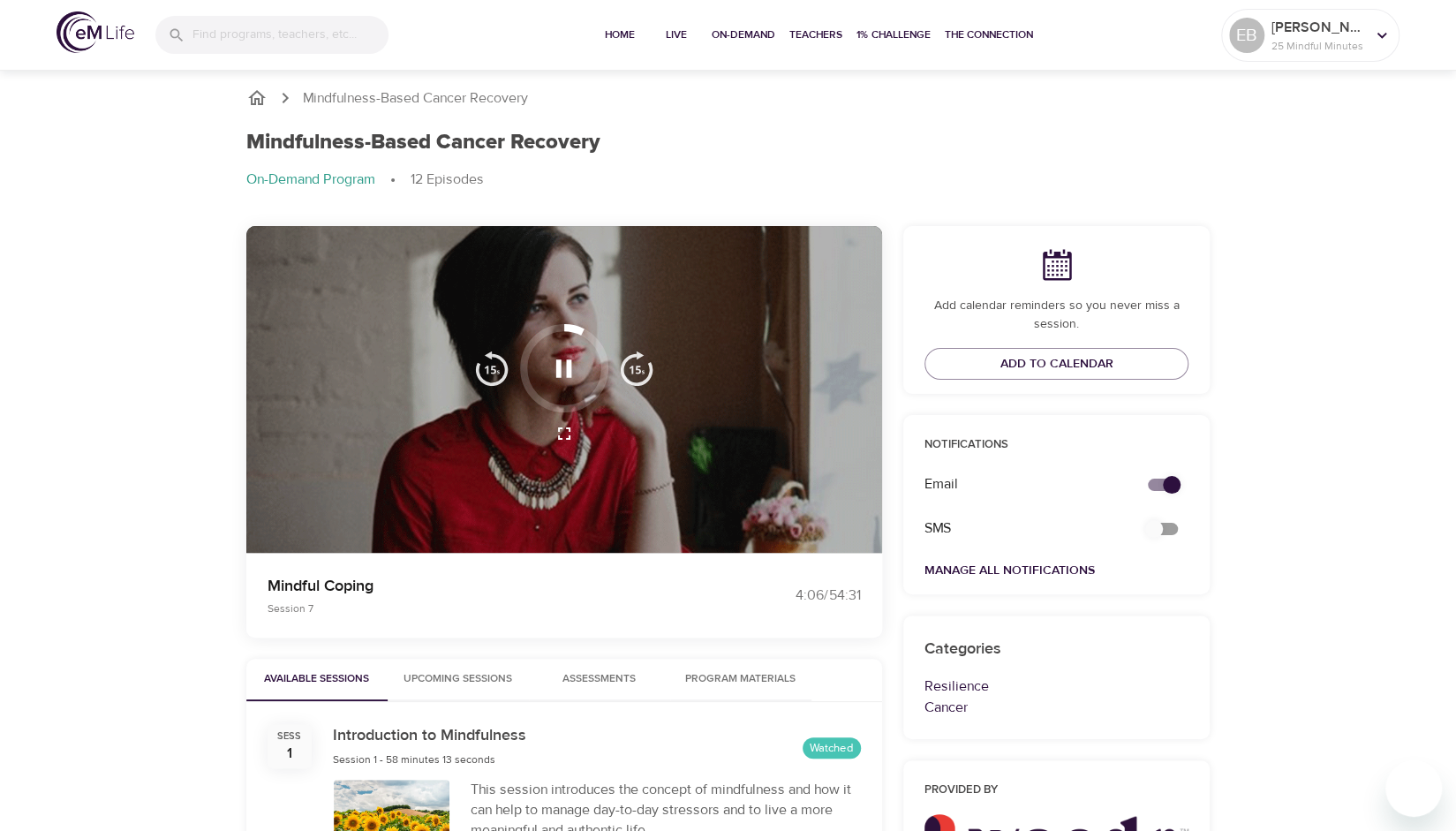
click at [640, 369] on div at bounding box center [564, 390] width 636 height 328
click at [640, 369] on img "button" at bounding box center [637, 368] width 35 height 35
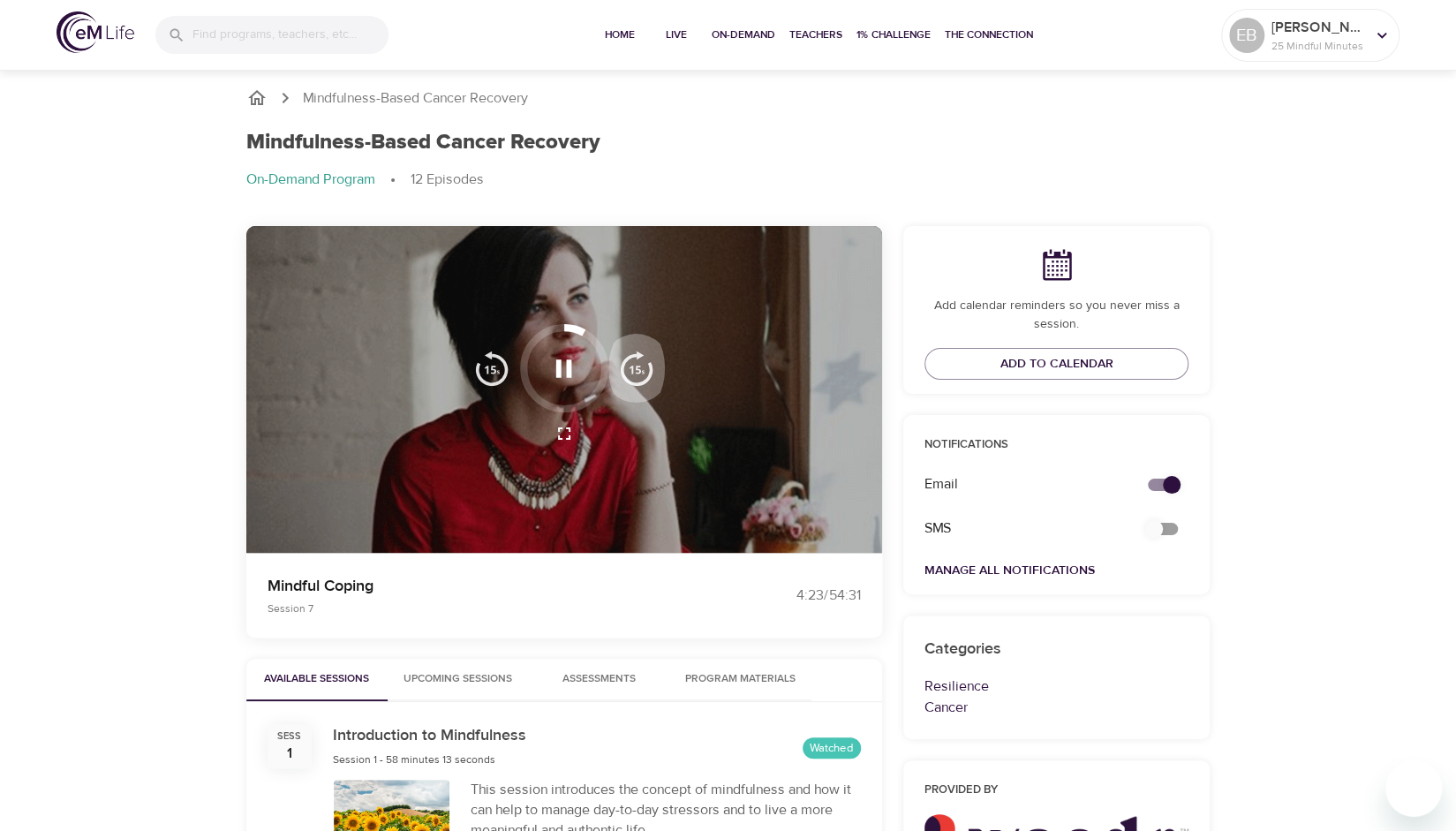
click at [640, 369] on img "button" at bounding box center [637, 368] width 35 height 35
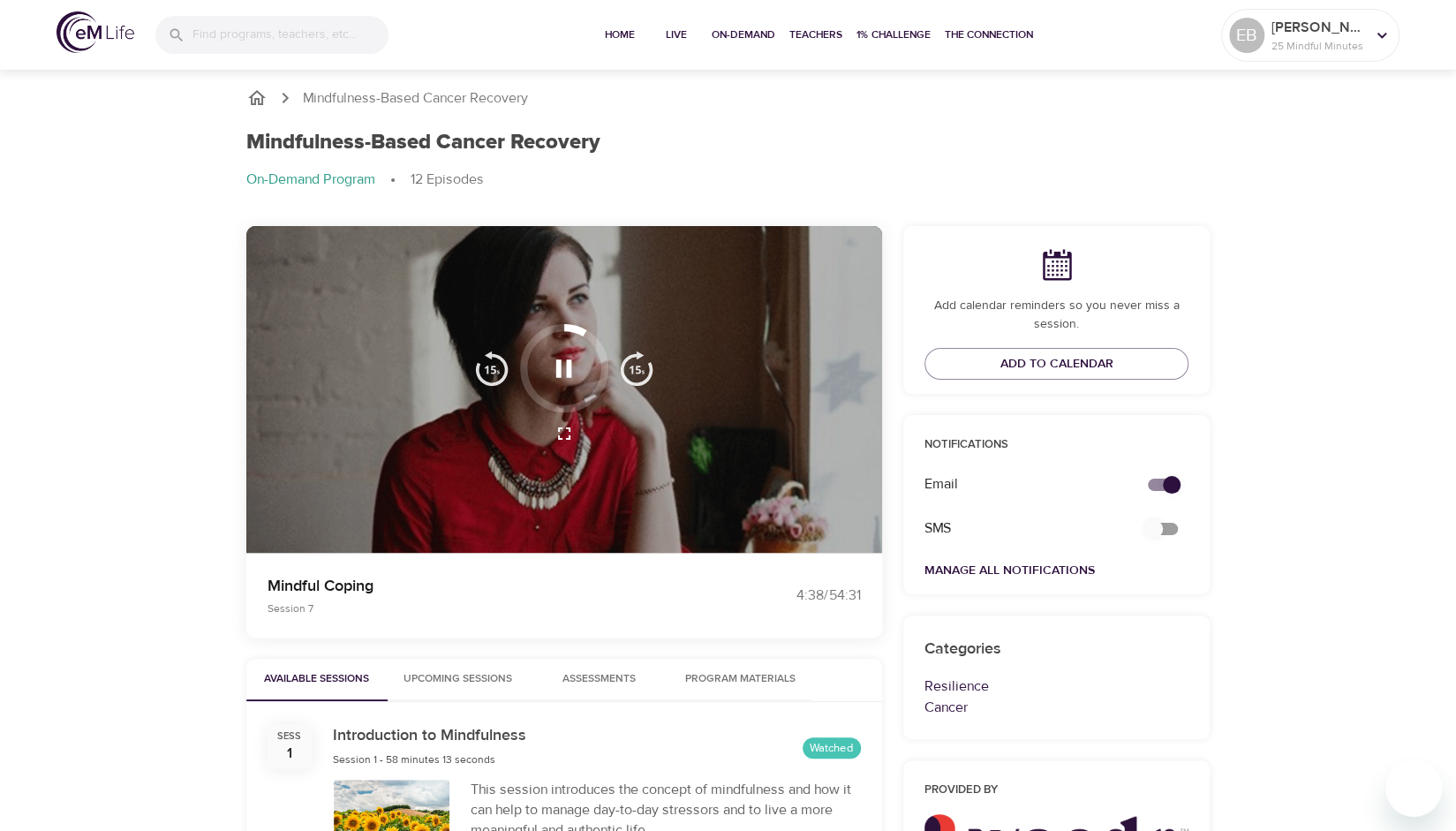
click at [640, 369] on img "button" at bounding box center [637, 368] width 35 height 35
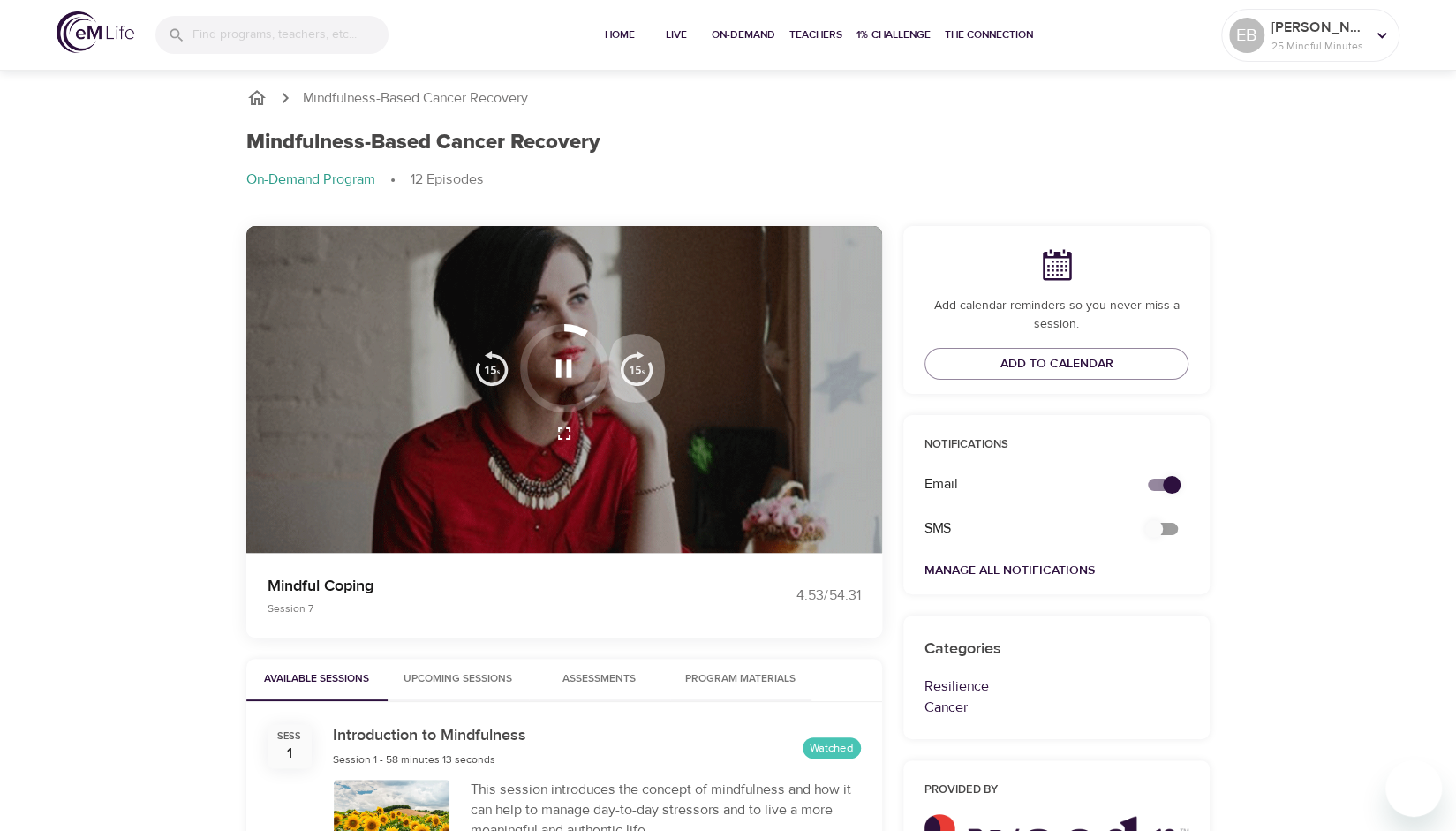
click at [640, 369] on img "button" at bounding box center [637, 368] width 35 height 35
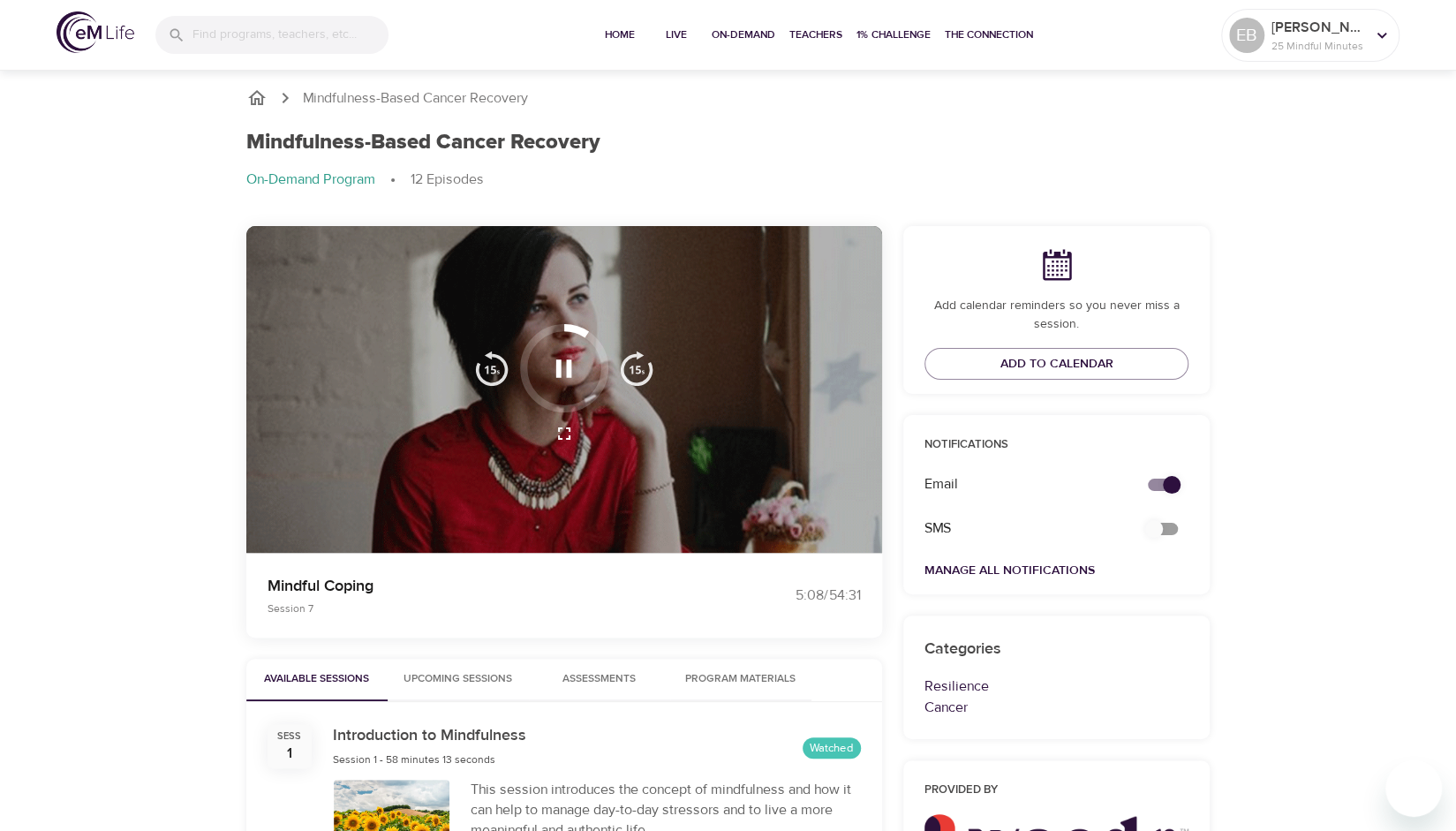
click at [640, 369] on img "button" at bounding box center [637, 368] width 35 height 35
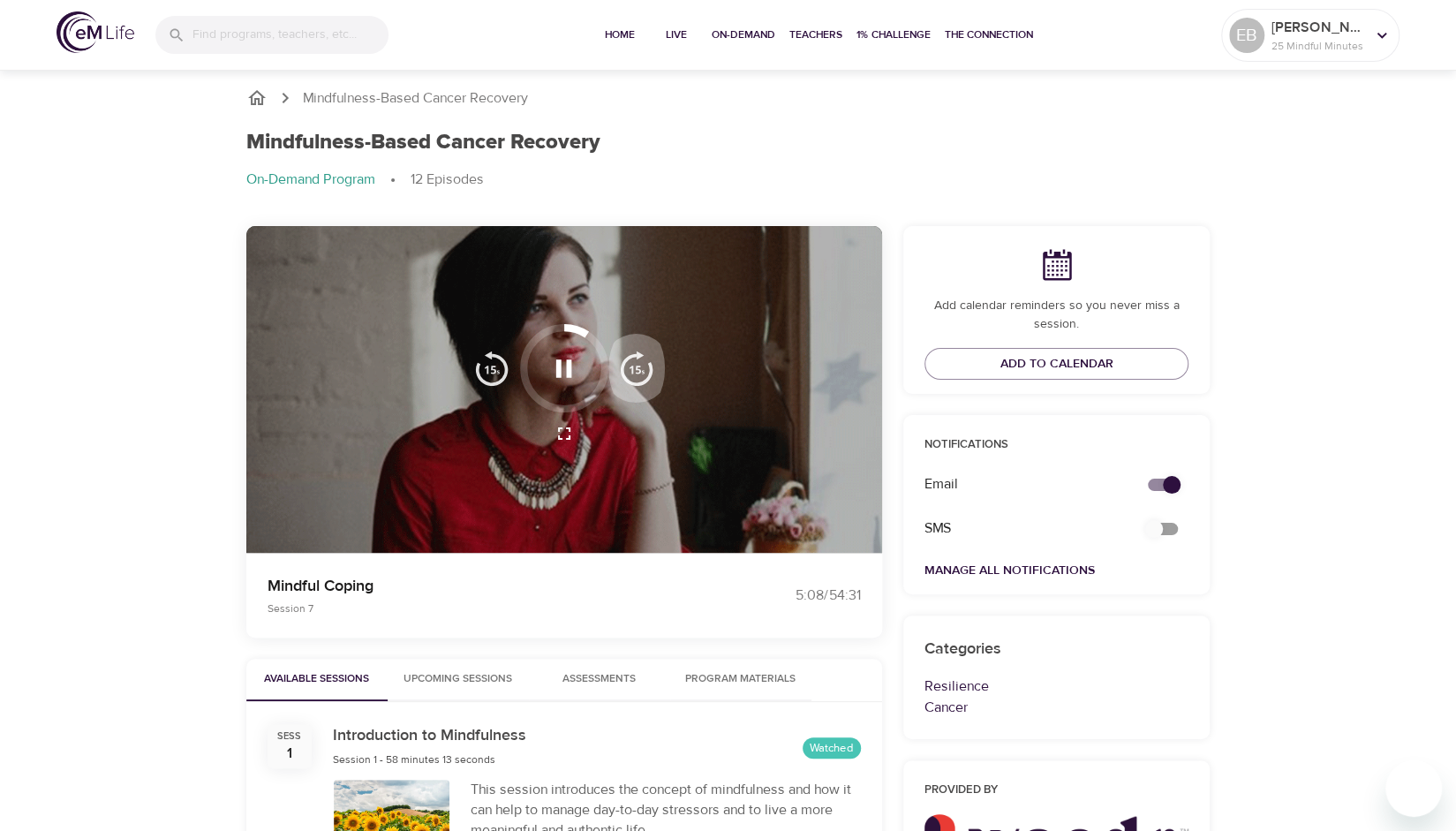
click at [640, 369] on img "button" at bounding box center [637, 368] width 35 height 35
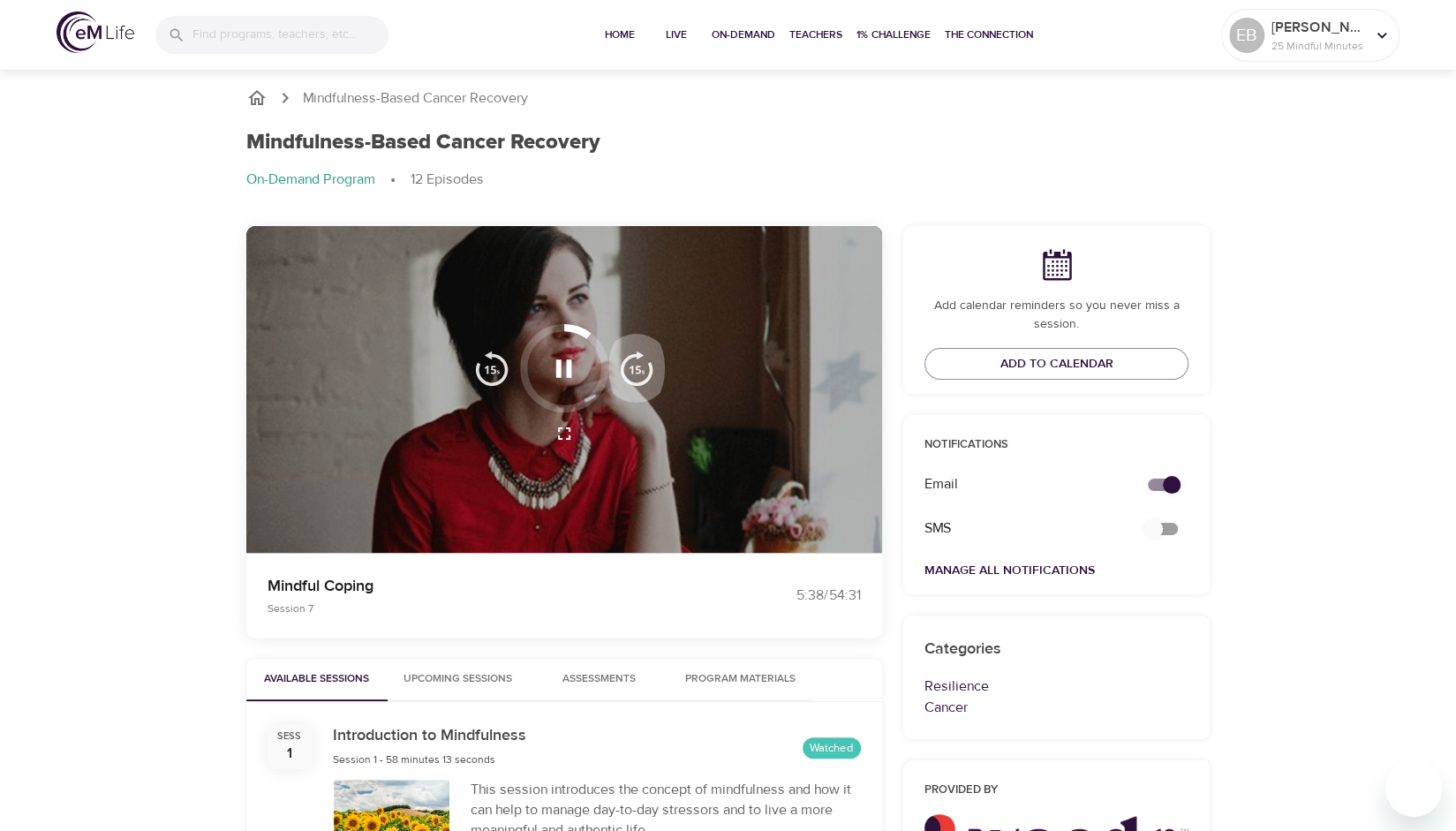
click at [640, 369] on img "button" at bounding box center [637, 368] width 35 height 35
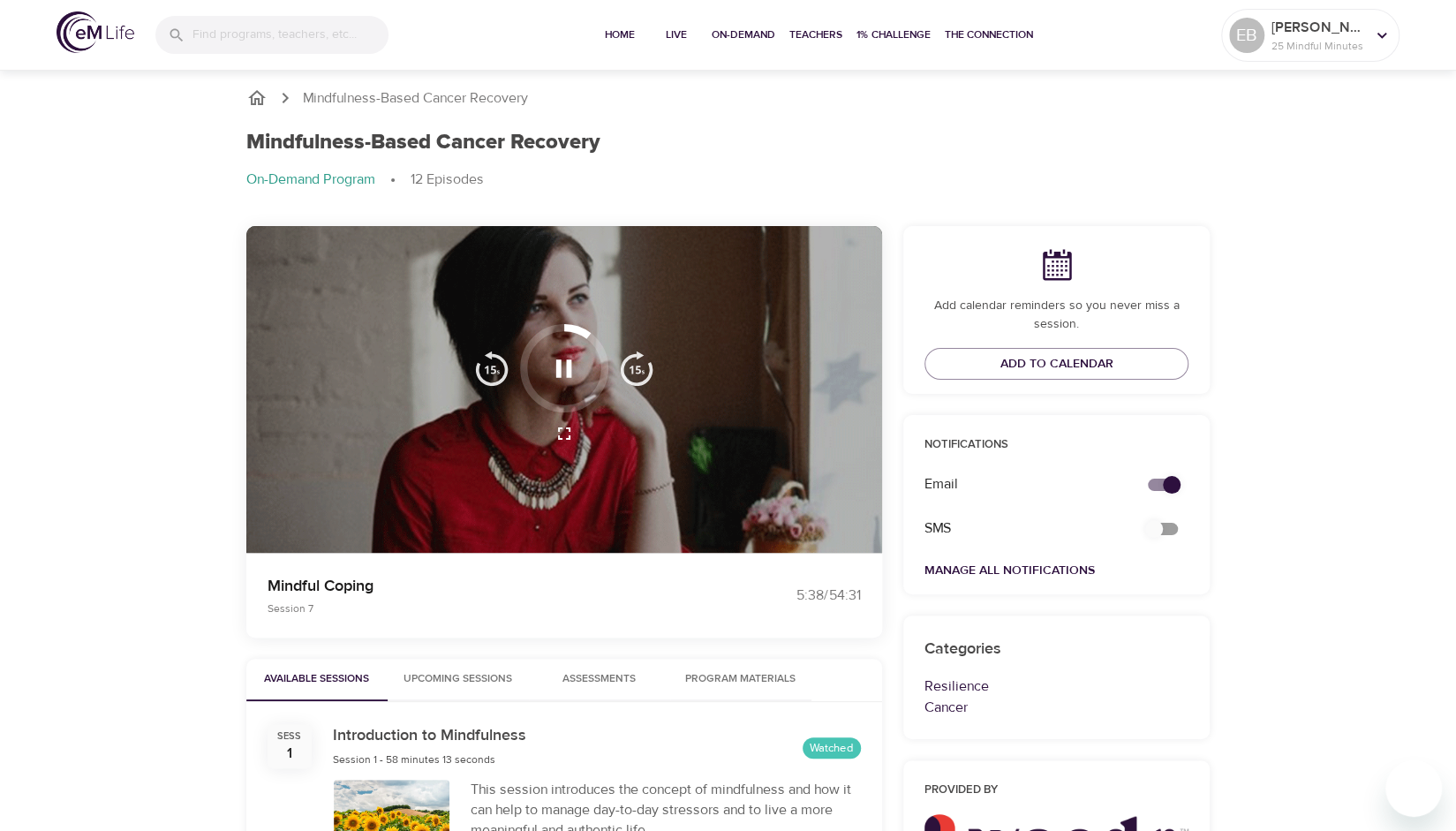
click at [640, 369] on img "button" at bounding box center [637, 368] width 35 height 35
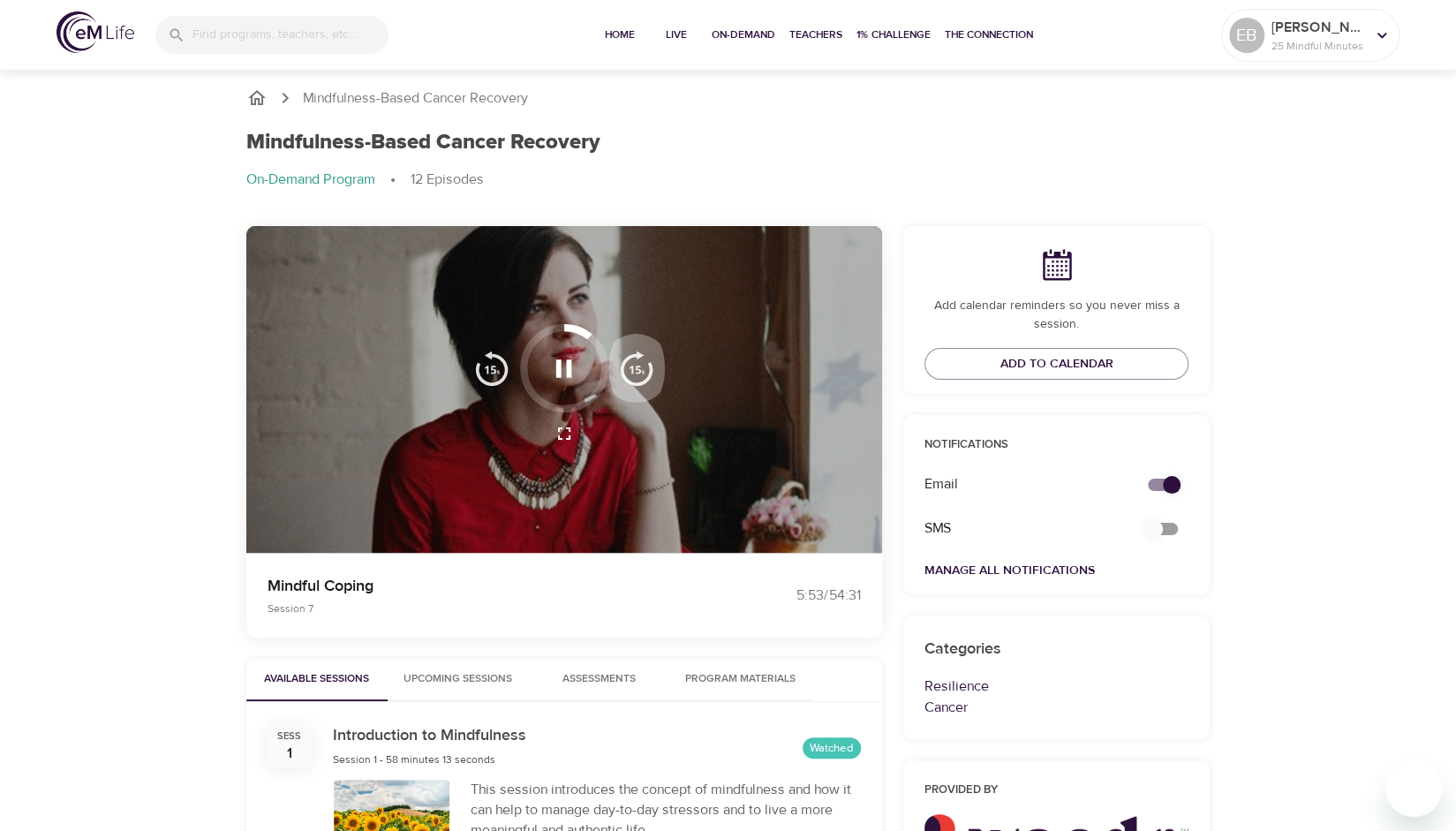
click at [640, 369] on img "button" at bounding box center [637, 368] width 35 height 35
click at [557, 362] on icon "button" at bounding box center [564, 368] width 16 height 17
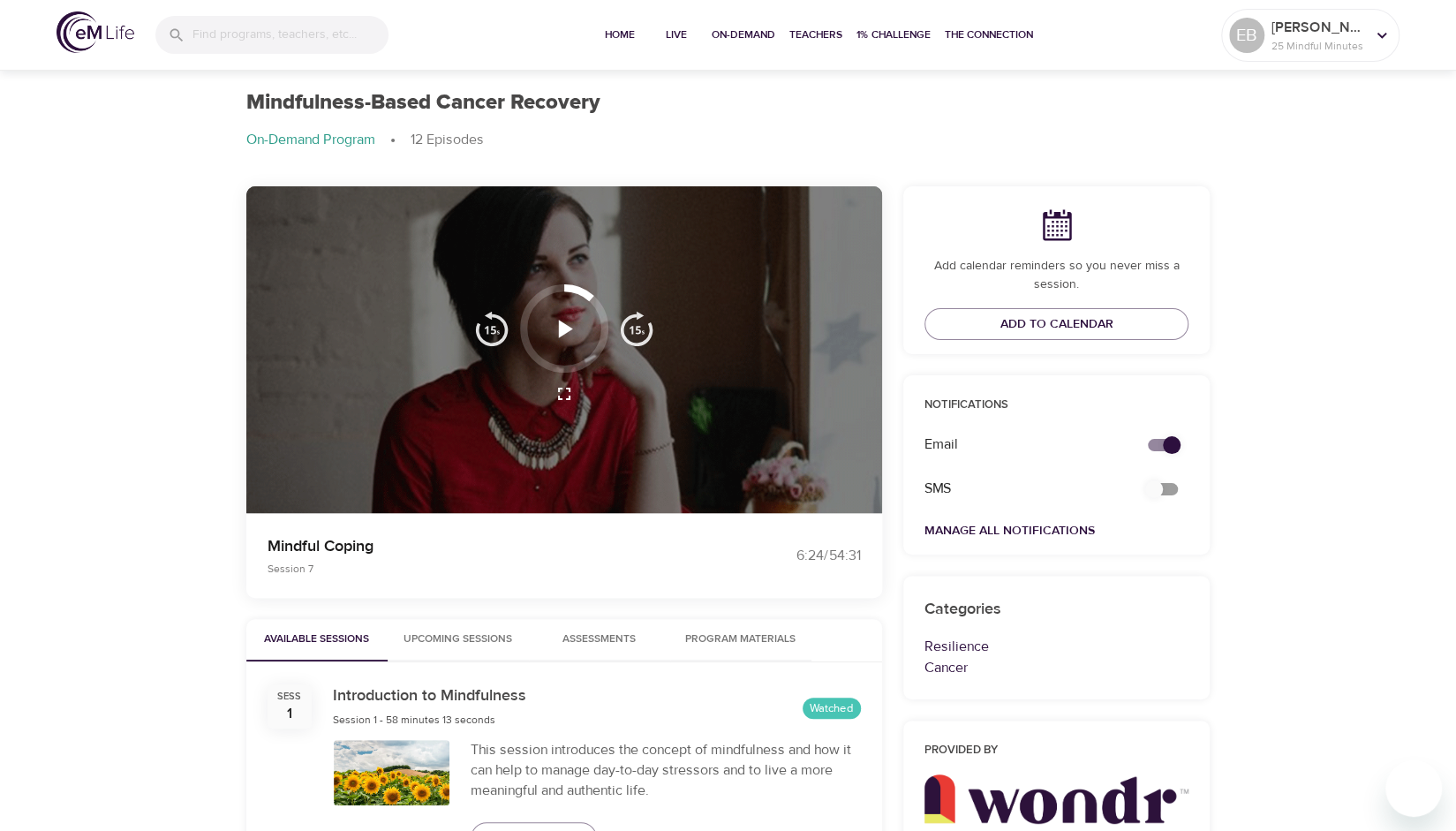
scroll to position [15, 0]
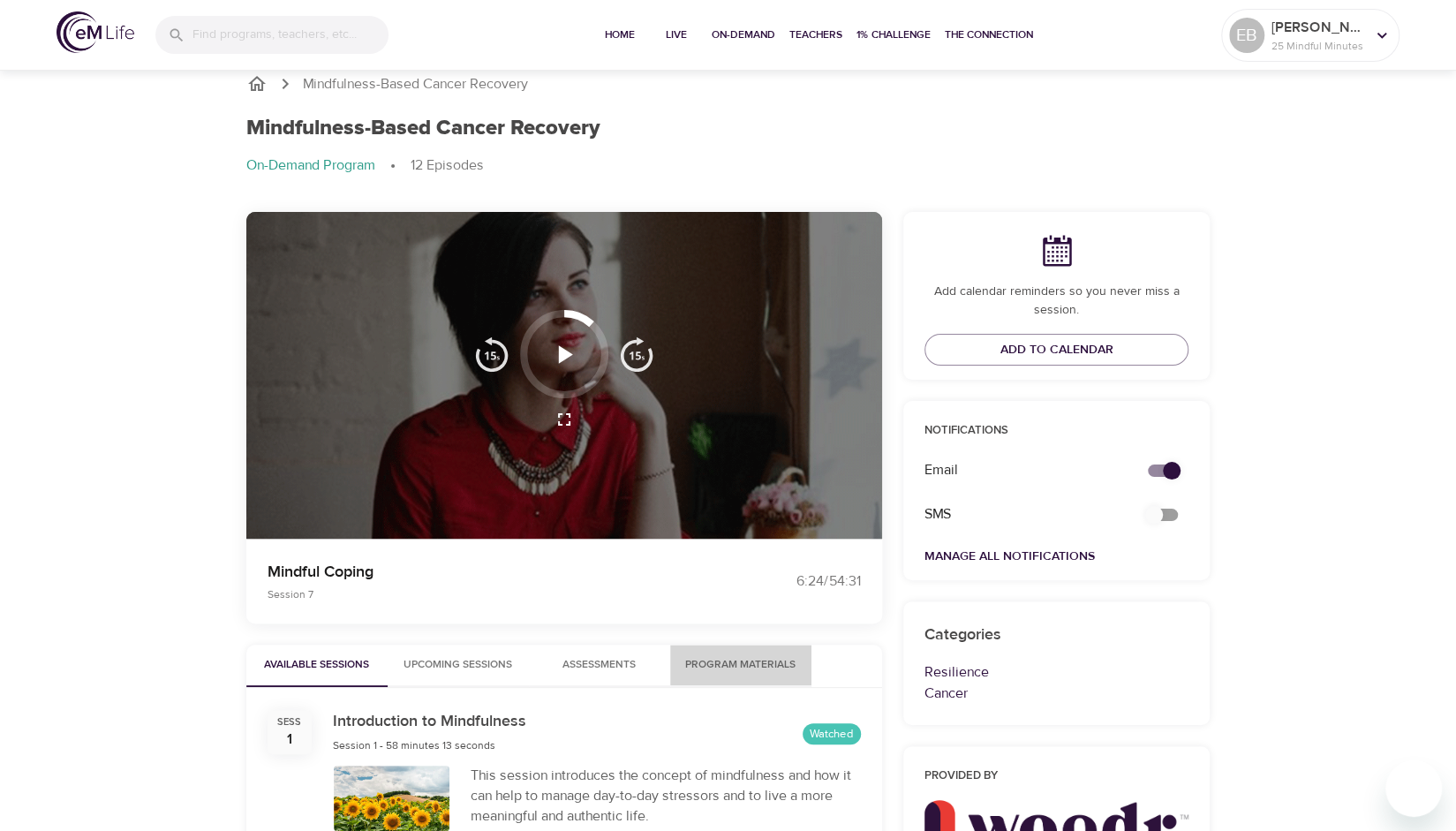
click at [772, 660] on span "Program Materials" at bounding box center [742, 665] width 120 height 18
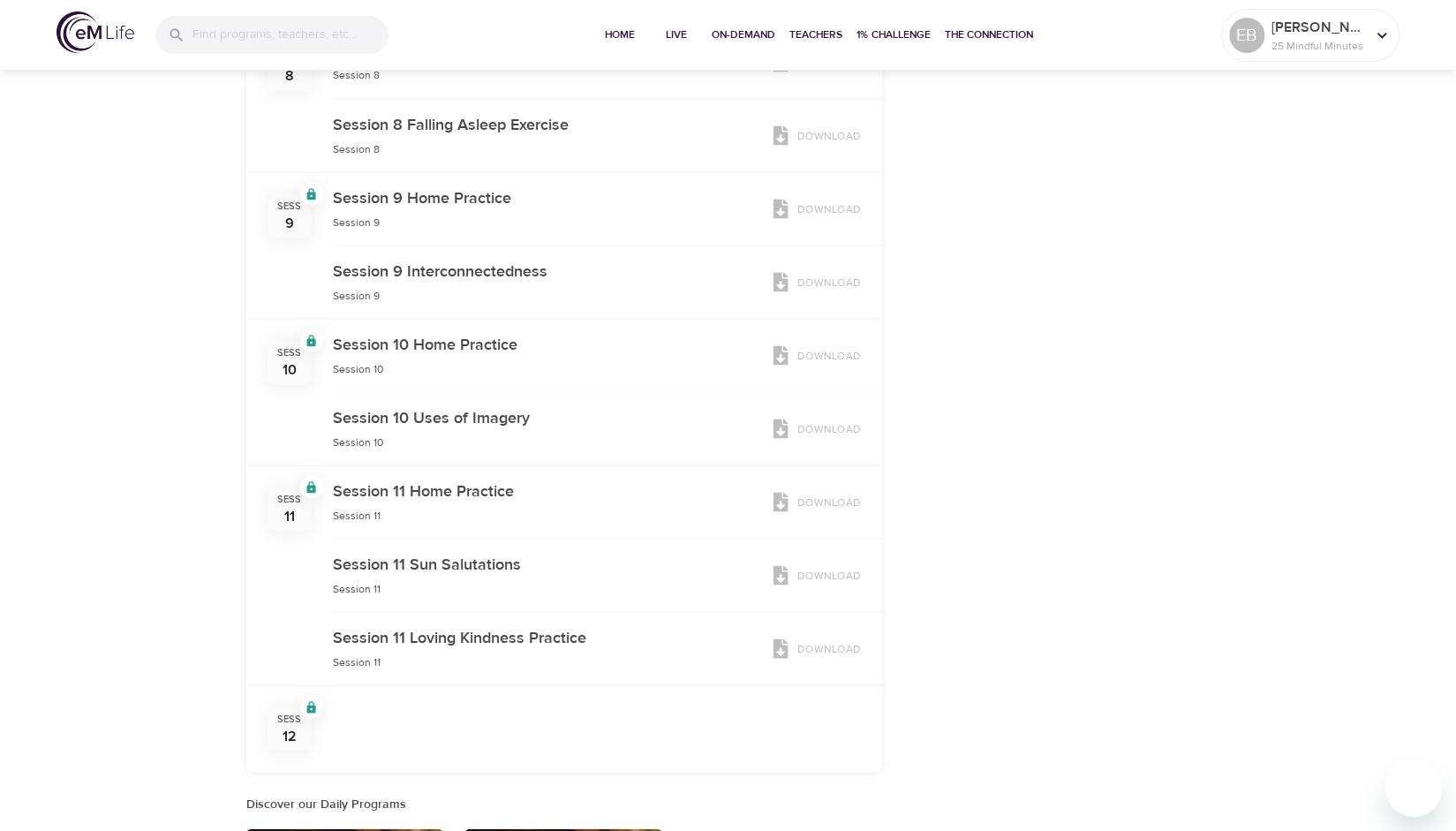
scroll to position [2085, 0]
